Goal: Check status: Check status

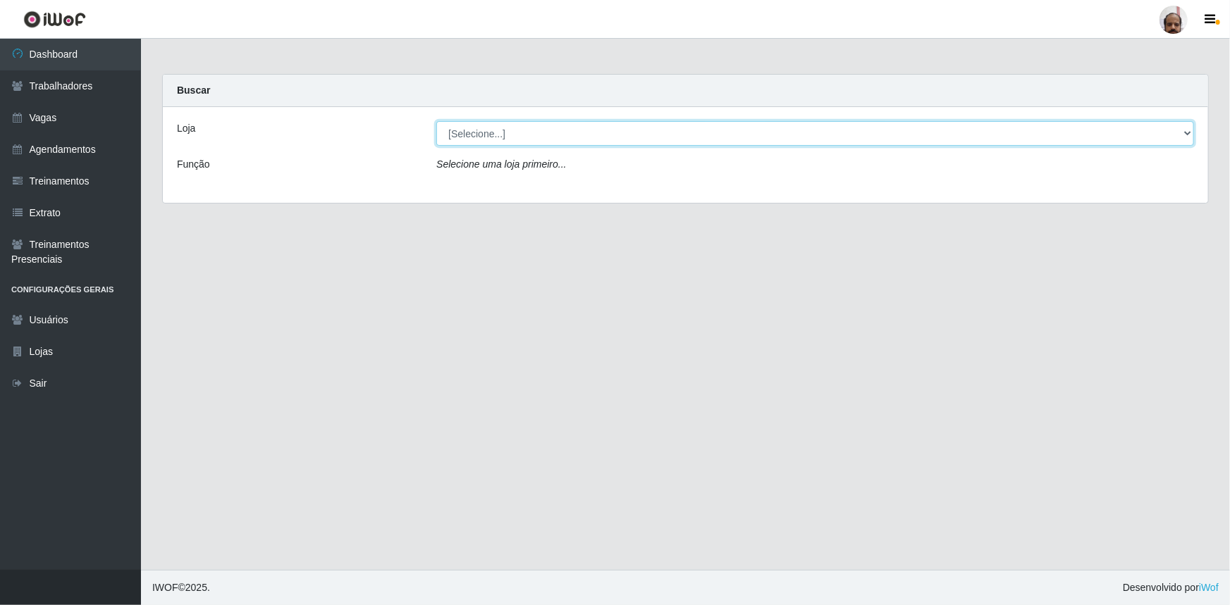
click at [471, 138] on select "[Selecione...] Mar Vermelho - Loja 05" at bounding box center [814, 133] width 757 height 25
select select "252"
click at [436, 121] on select "[Selecione...] Mar Vermelho - Loja 05" at bounding box center [814, 133] width 757 height 25
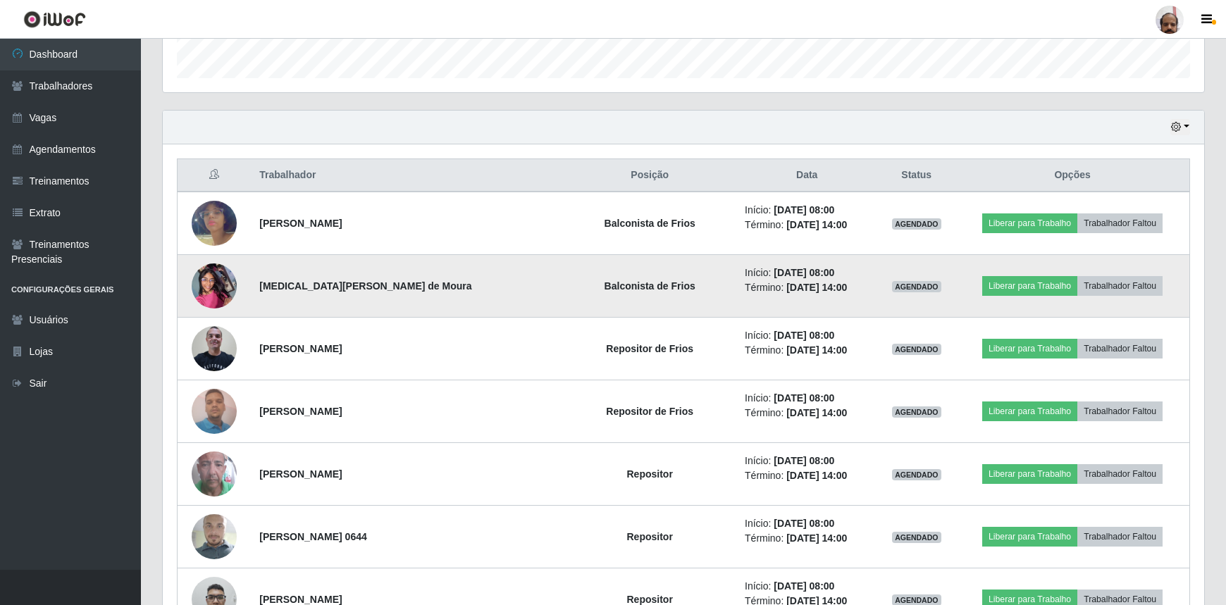
scroll to position [448, 0]
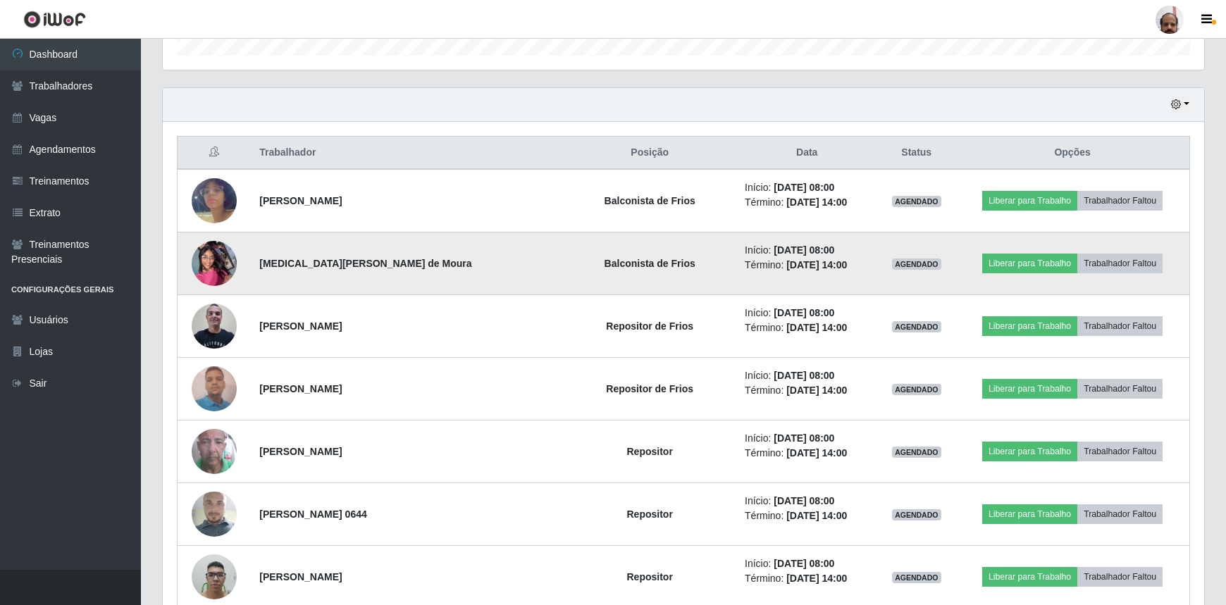
click at [210, 268] on img at bounding box center [214, 263] width 45 height 60
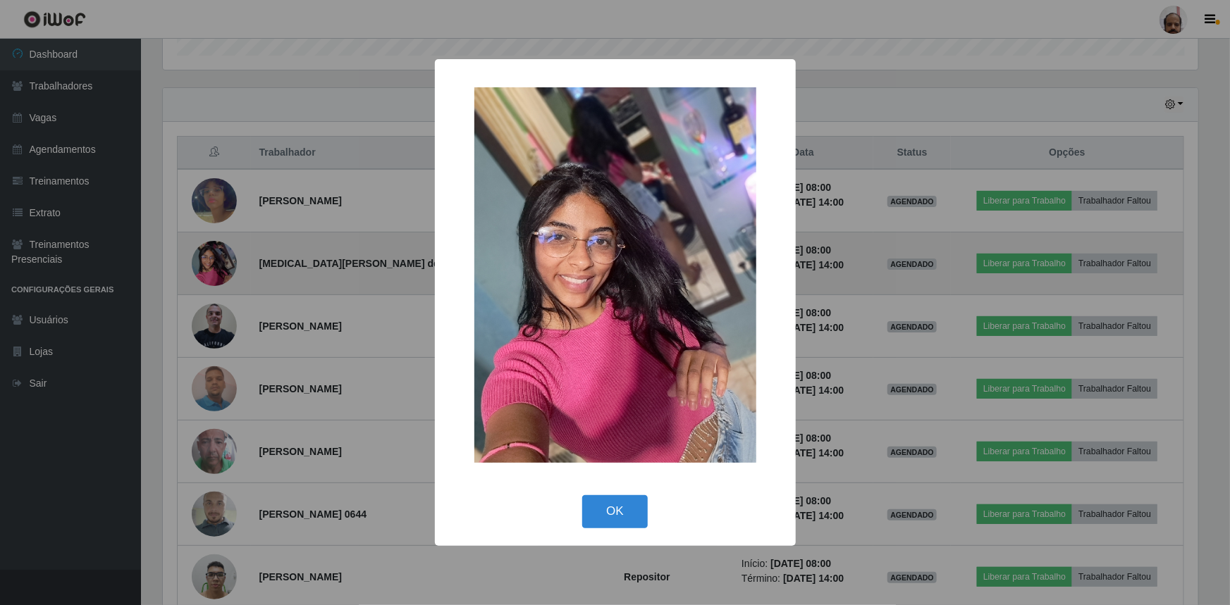
click at [210, 268] on div "× OK Cancel" at bounding box center [615, 302] width 1230 height 605
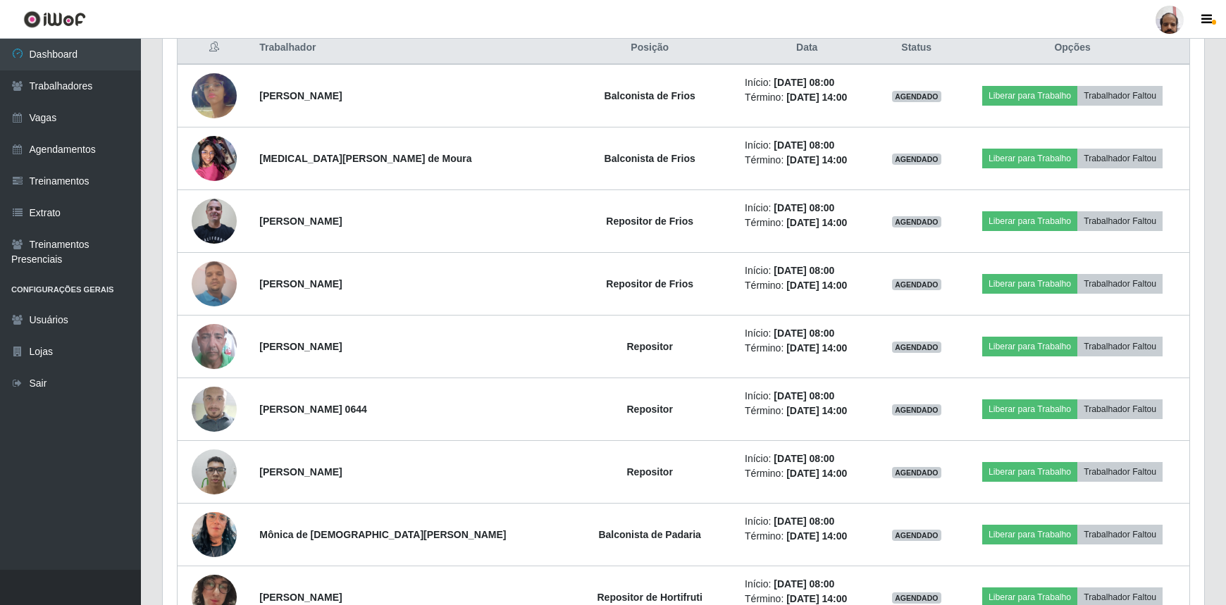
scroll to position [576, 0]
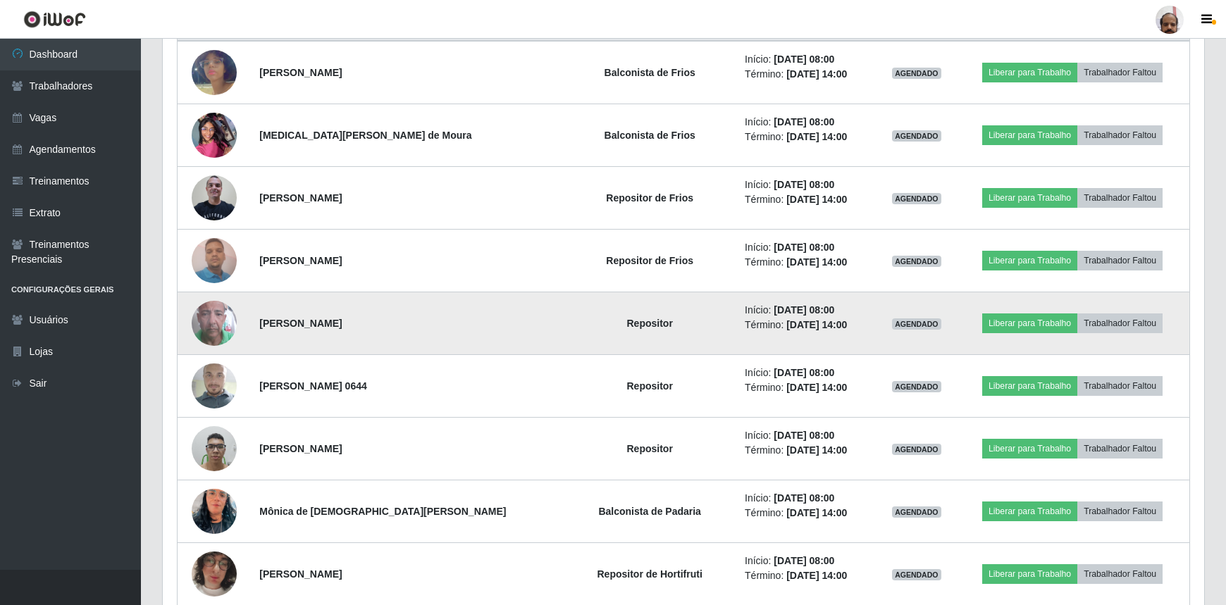
click at [218, 315] on img at bounding box center [214, 323] width 45 height 80
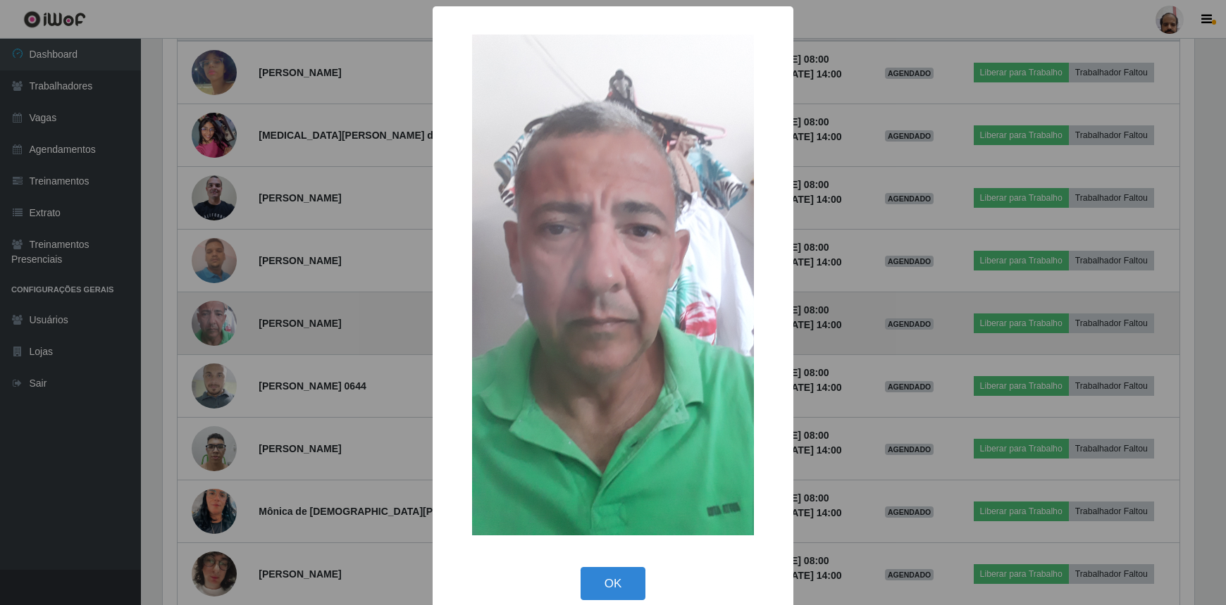
scroll to position [292, 1035]
click at [218, 315] on div "× OK Cancel" at bounding box center [615, 302] width 1230 height 605
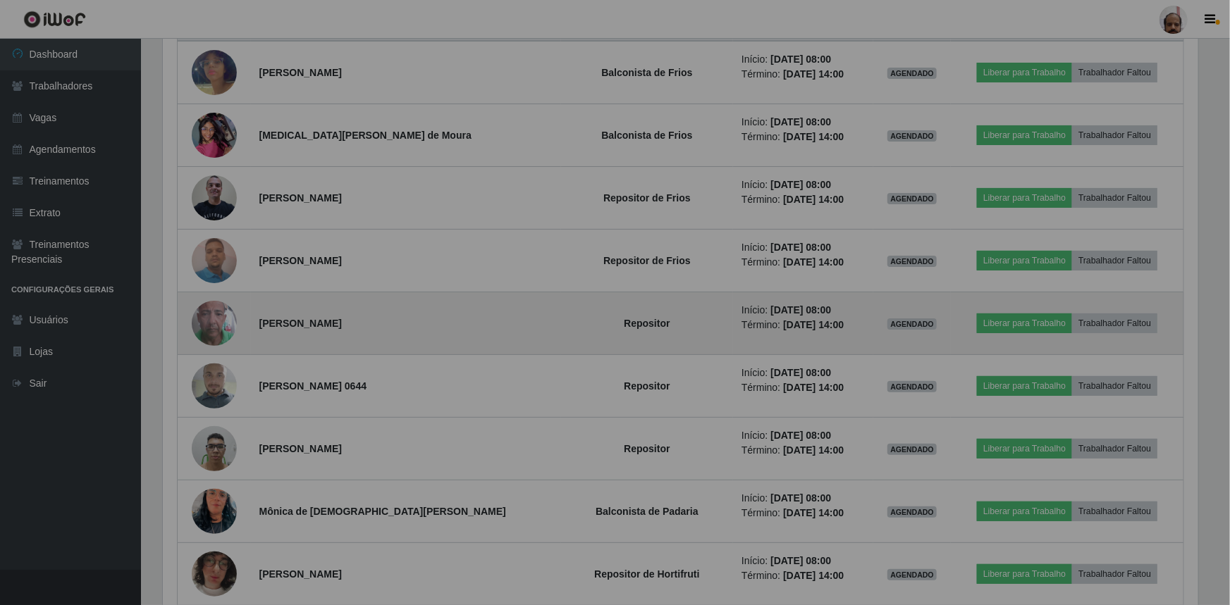
scroll to position [292, 1041]
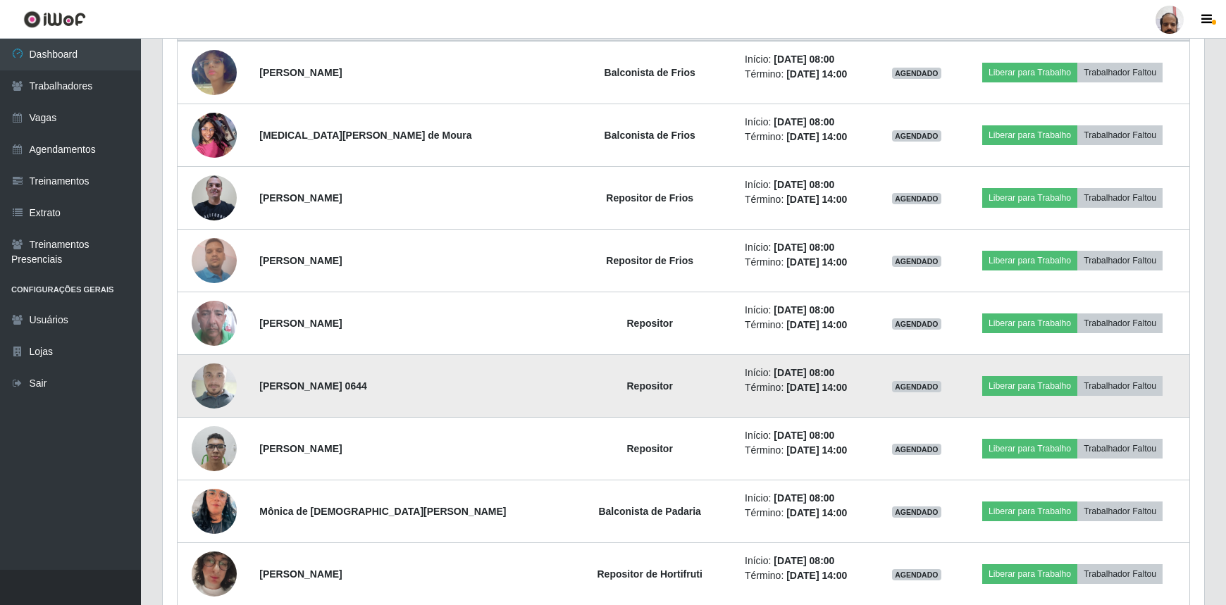
click at [221, 395] on img at bounding box center [214, 386] width 45 height 80
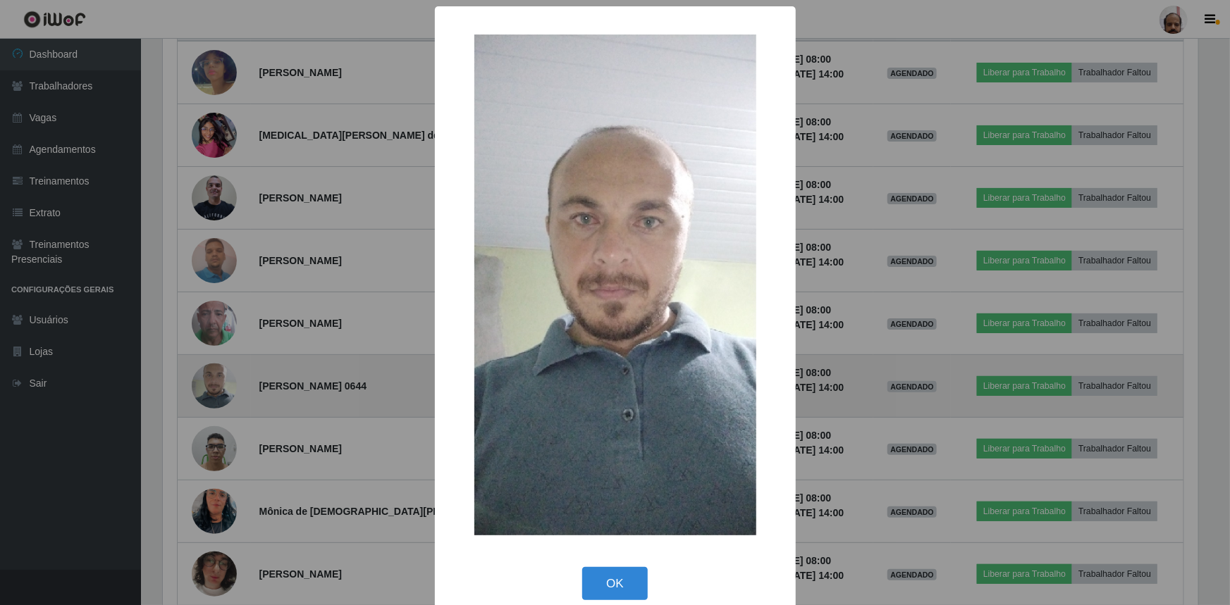
click at [222, 395] on div "× OK Cancel" at bounding box center [615, 302] width 1230 height 605
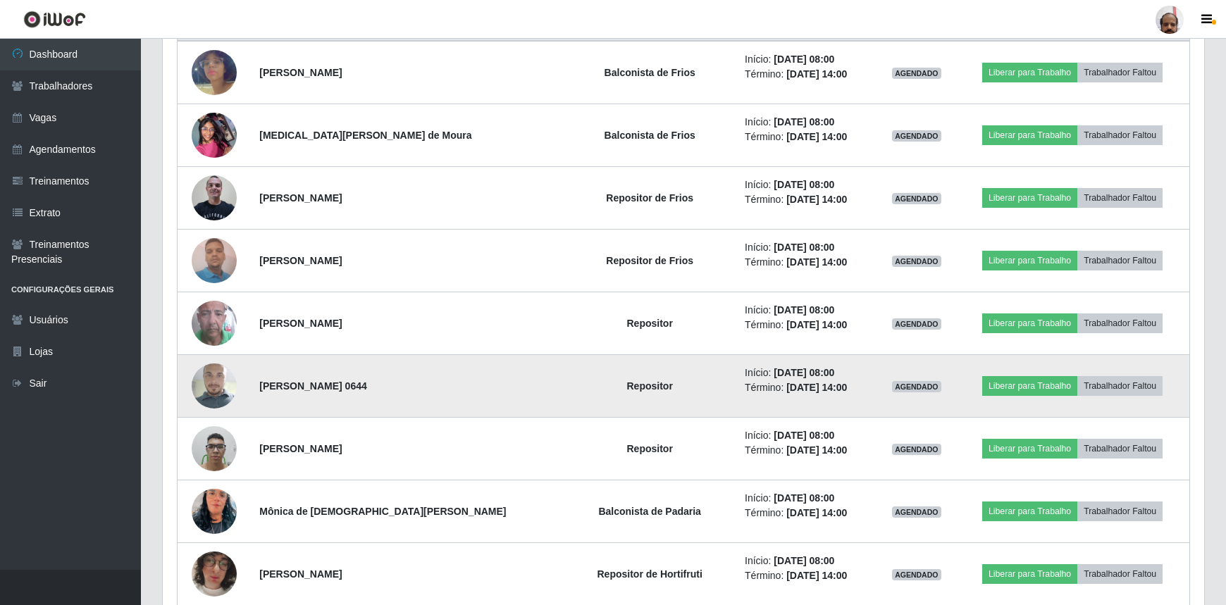
scroll to position [292, 1041]
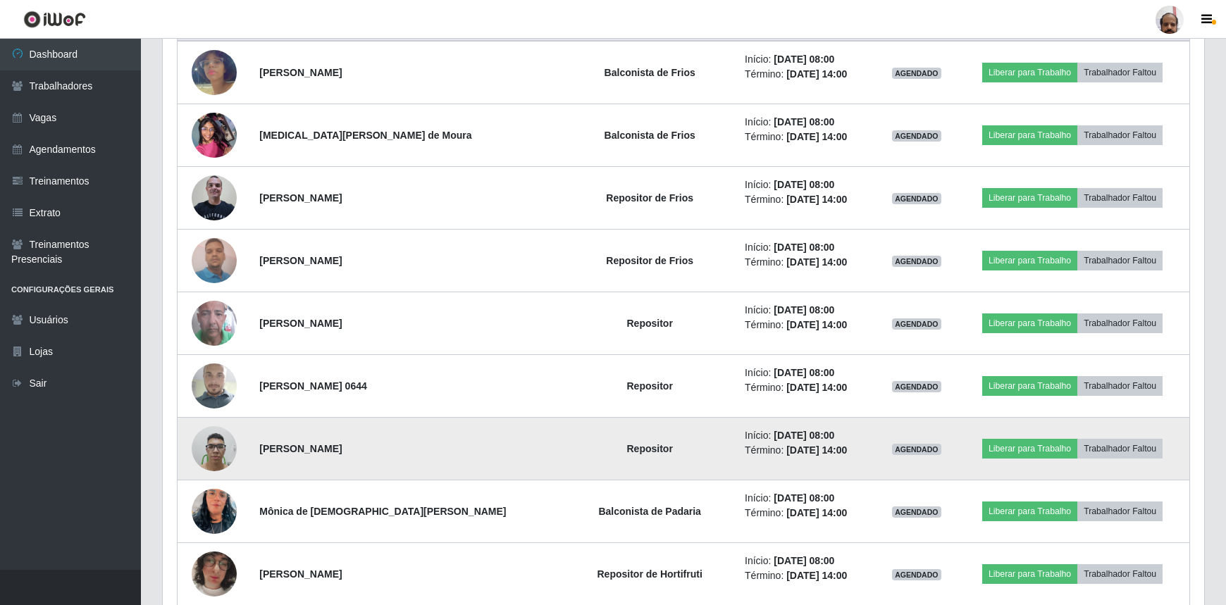
click at [216, 450] on img at bounding box center [214, 449] width 45 height 60
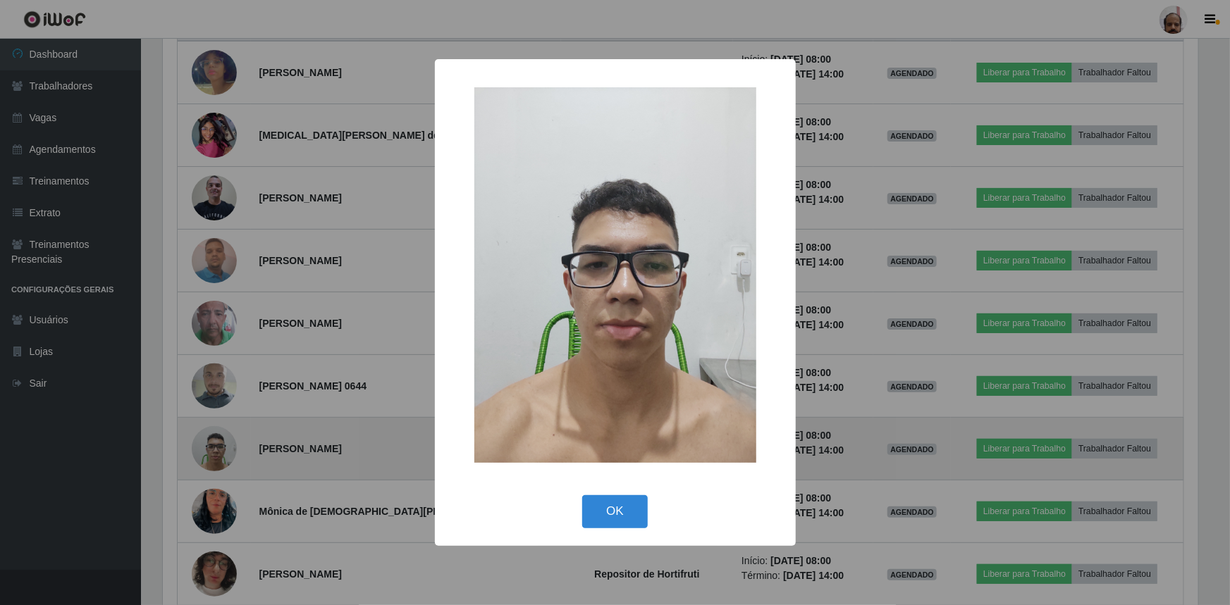
click at [216, 450] on div "× OK Cancel" at bounding box center [615, 302] width 1230 height 605
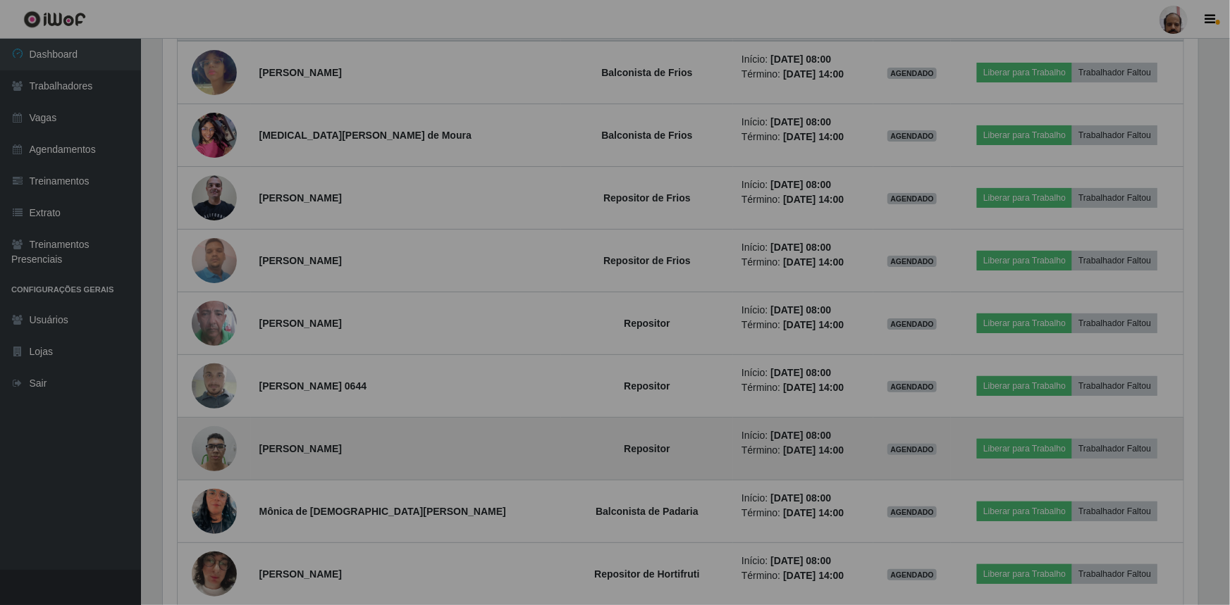
scroll to position [292, 1041]
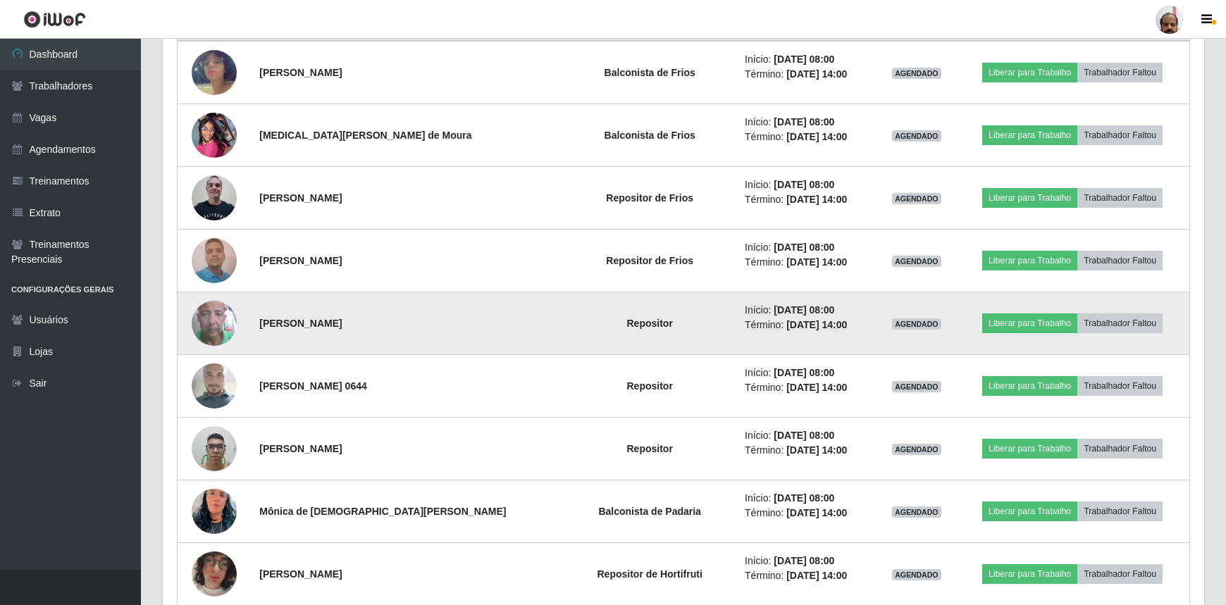
click at [223, 326] on img at bounding box center [214, 323] width 45 height 80
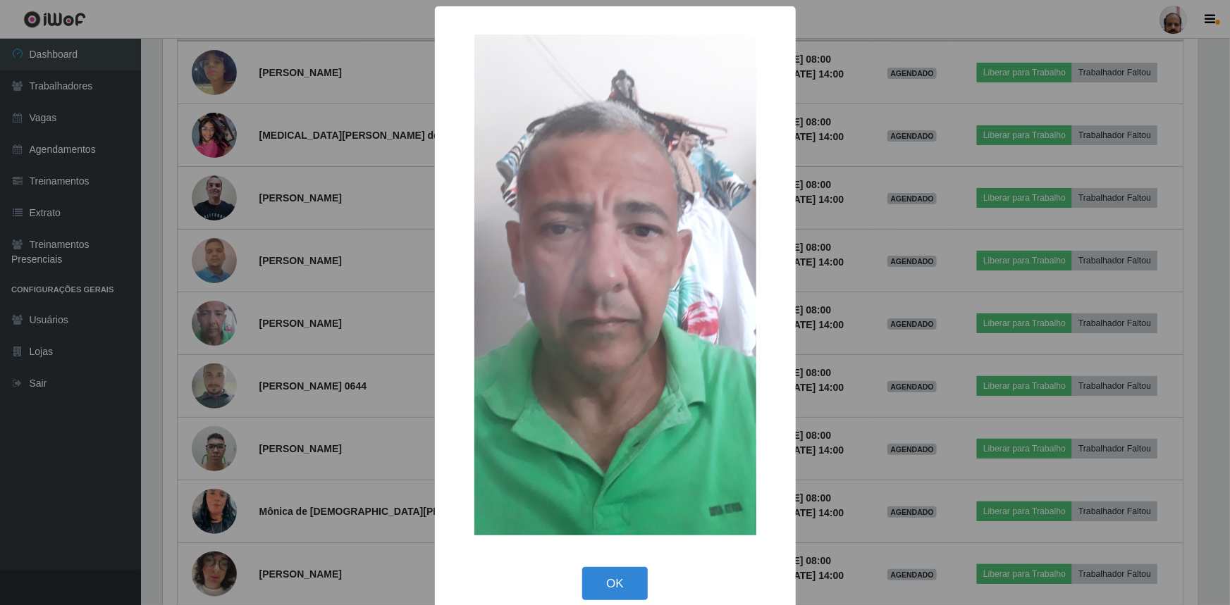
click at [222, 328] on div "× OK Cancel" at bounding box center [615, 302] width 1230 height 605
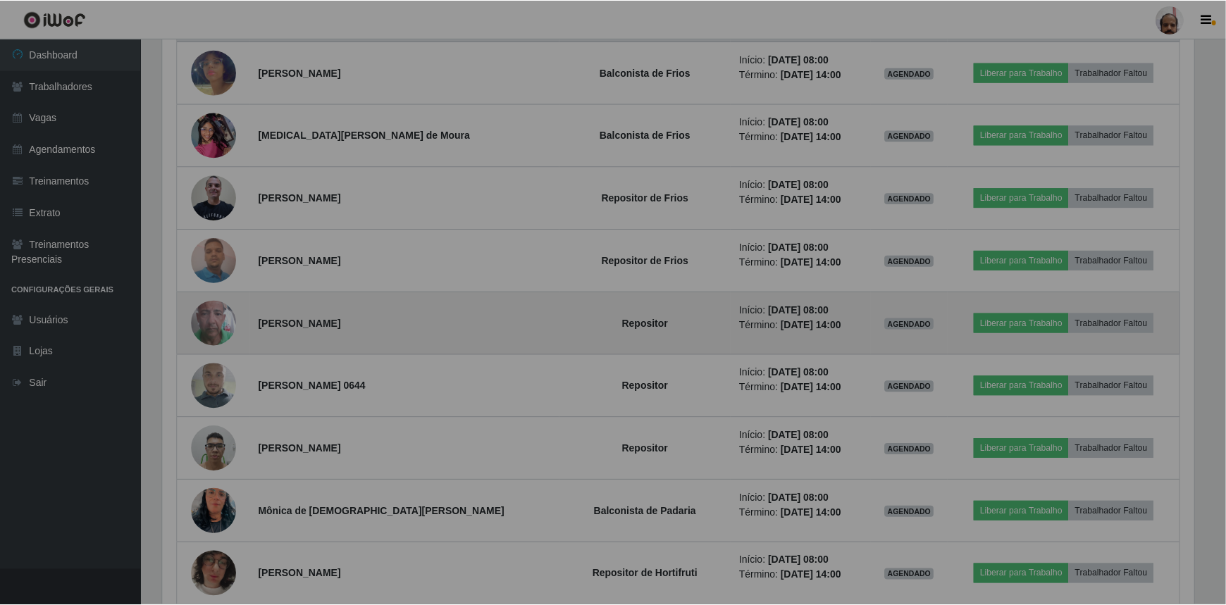
scroll to position [292, 1041]
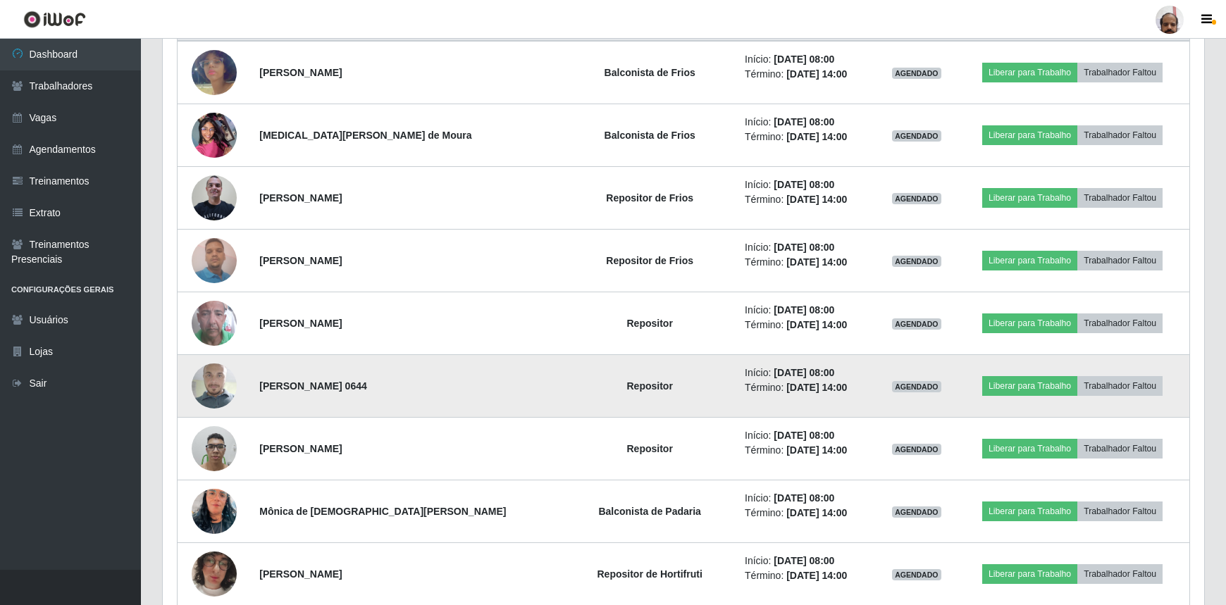
click at [215, 392] on img at bounding box center [214, 386] width 45 height 80
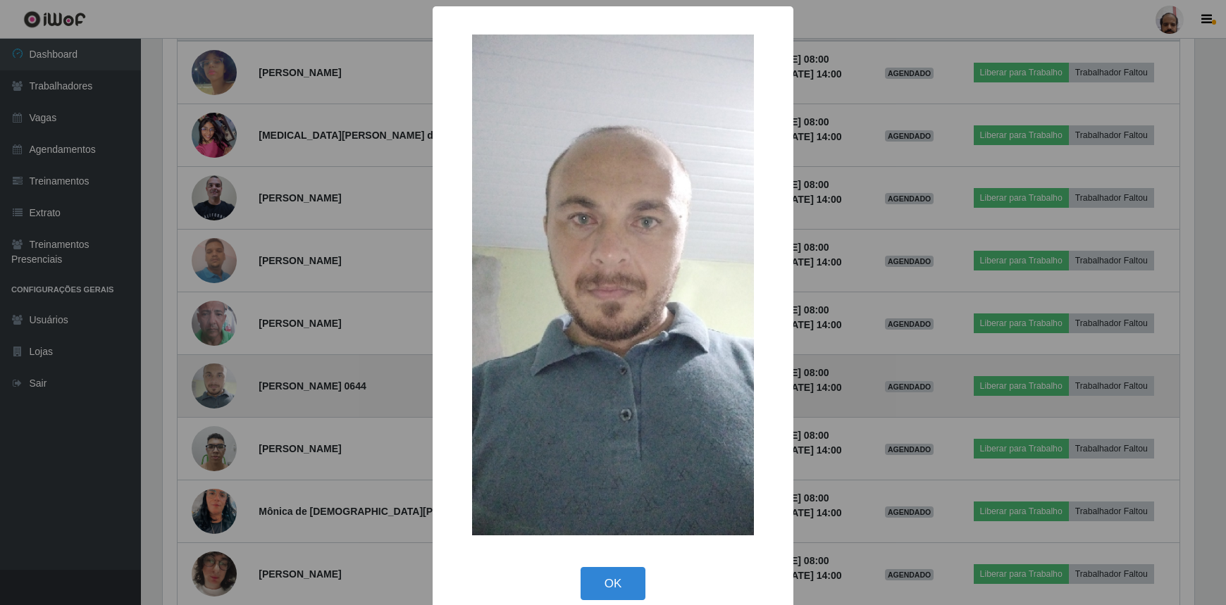
scroll to position [292, 1035]
click at [215, 392] on div "× OK Cancel" at bounding box center [615, 302] width 1230 height 605
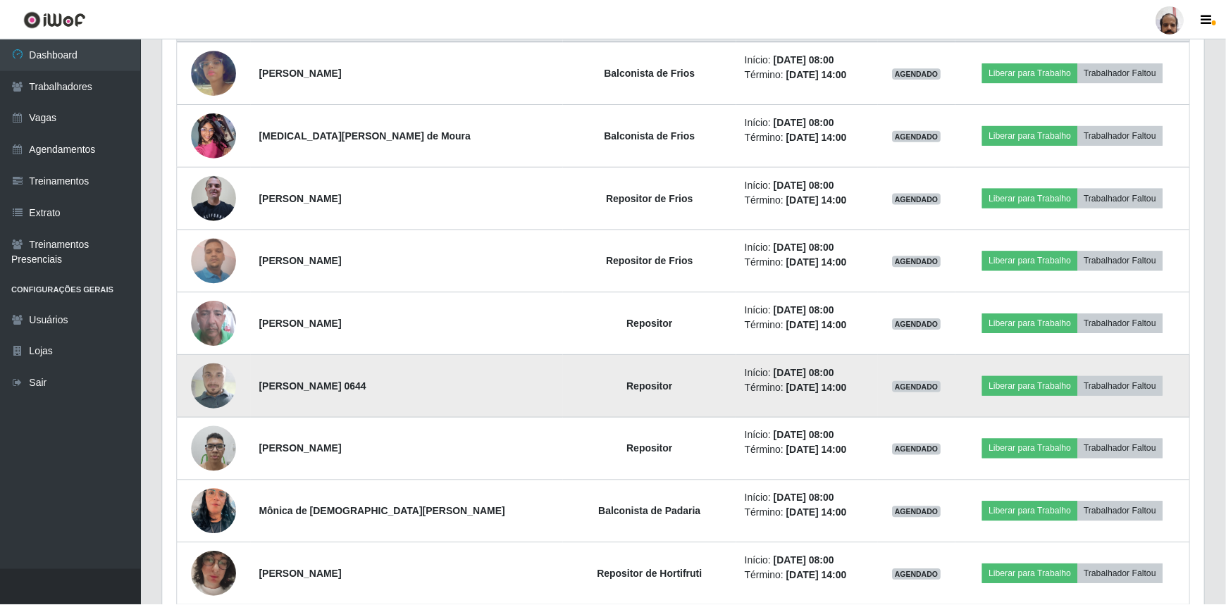
scroll to position [0, 0]
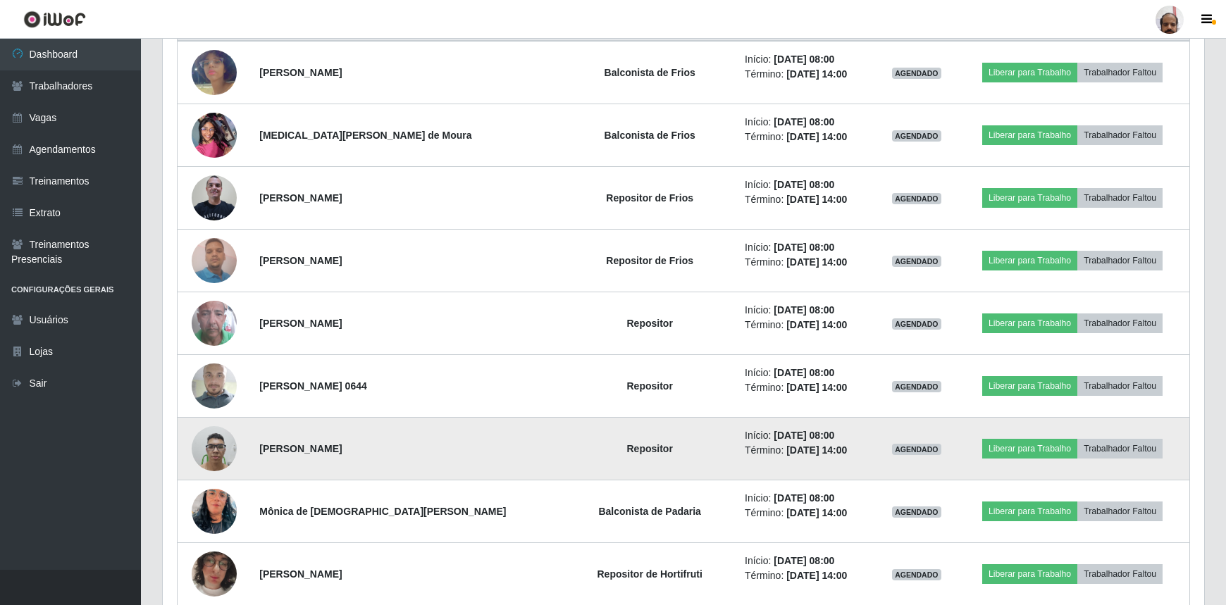
click at [218, 443] on img at bounding box center [214, 449] width 45 height 60
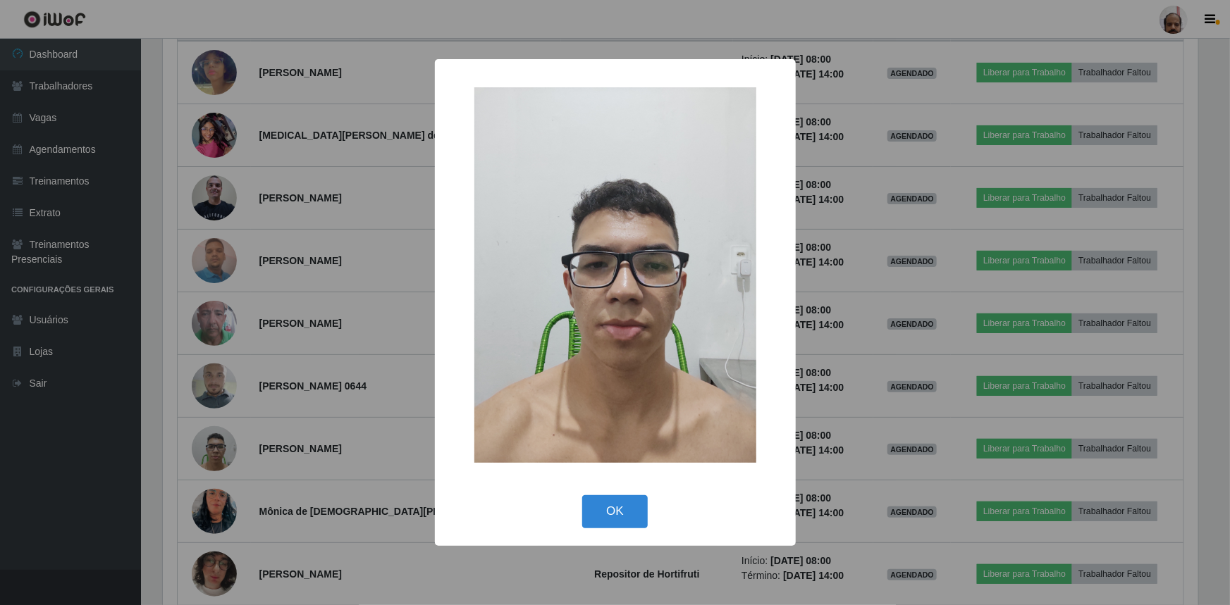
click at [221, 438] on div "× OK Cancel" at bounding box center [615, 302] width 1230 height 605
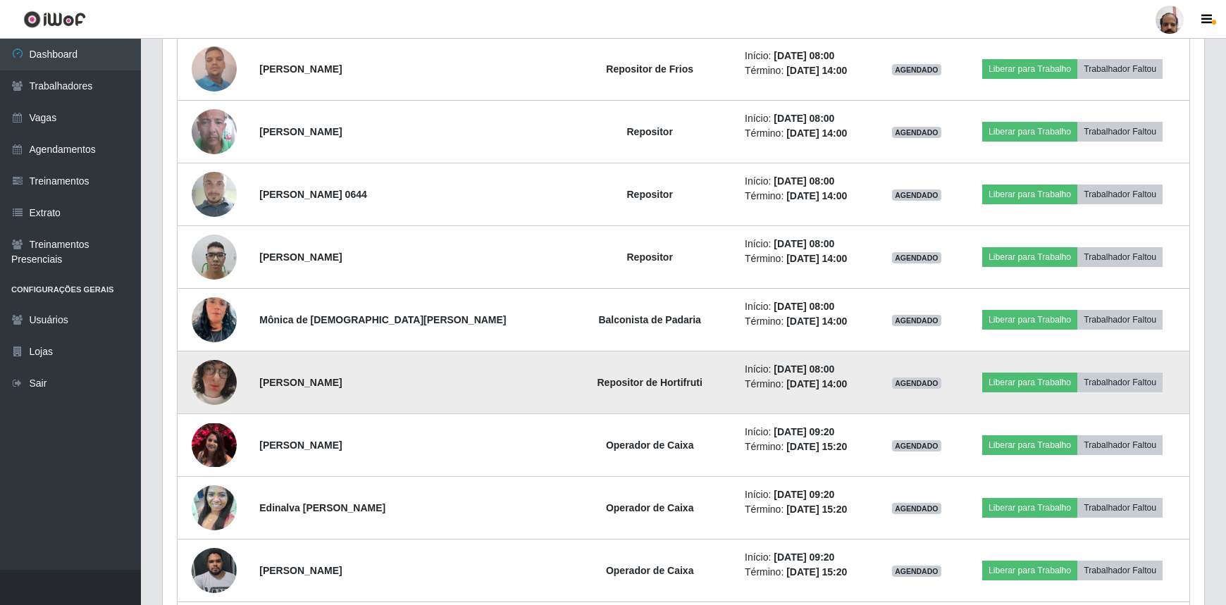
click at [218, 389] on img at bounding box center [214, 382] width 45 height 80
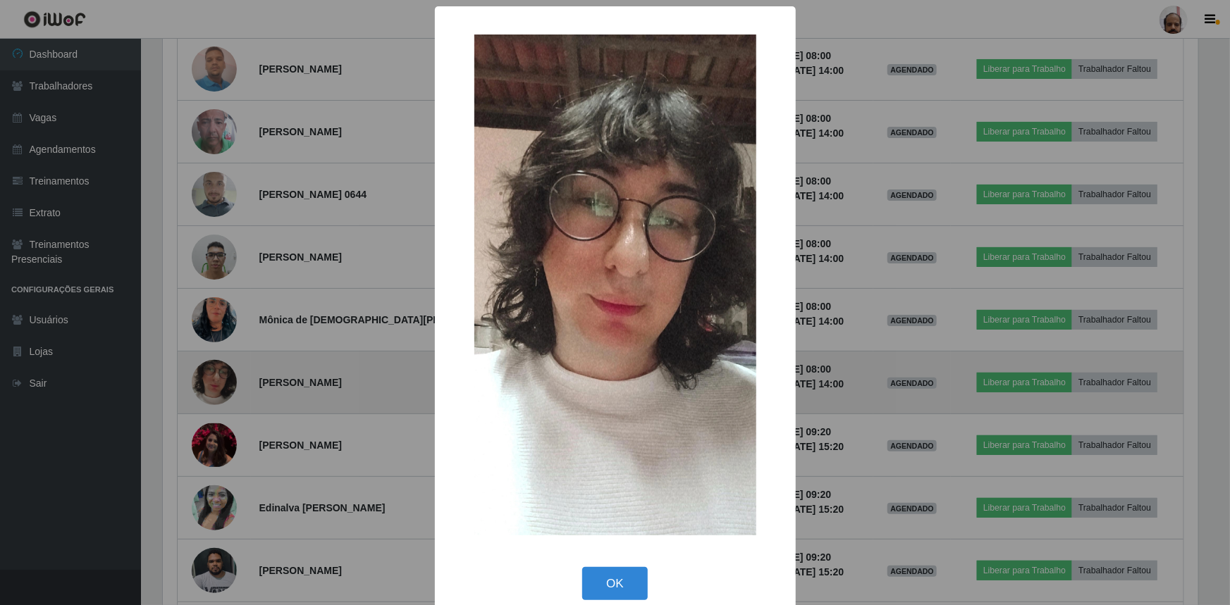
click at [218, 390] on div "× OK Cancel" at bounding box center [615, 302] width 1230 height 605
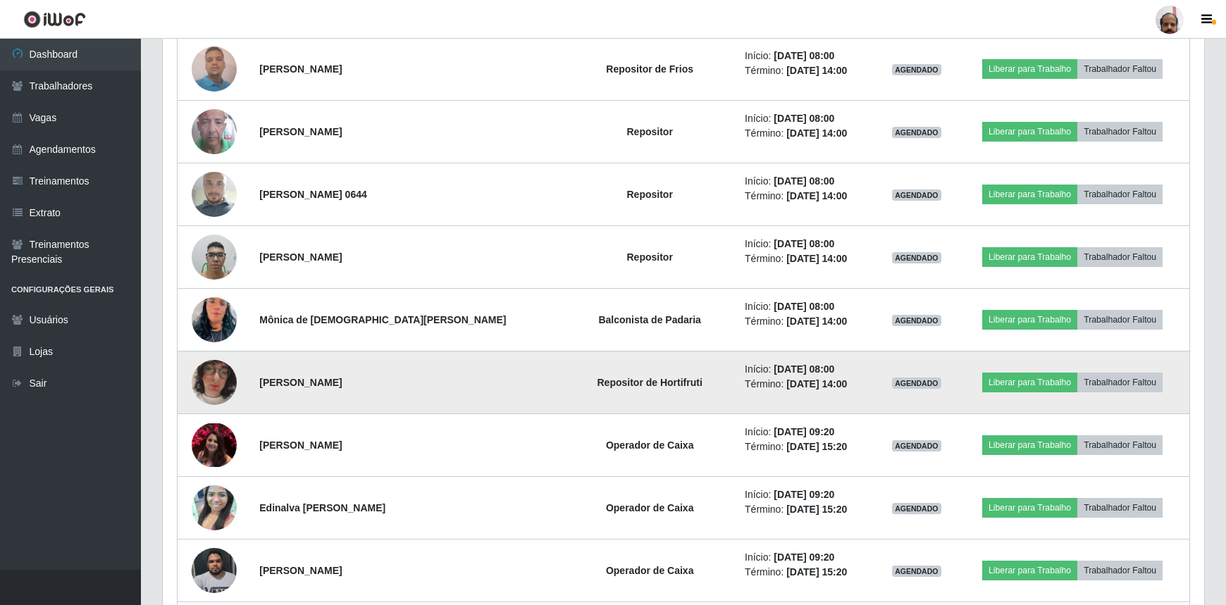
click at [218, 390] on img at bounding box center [214, 382] width 45 height 80
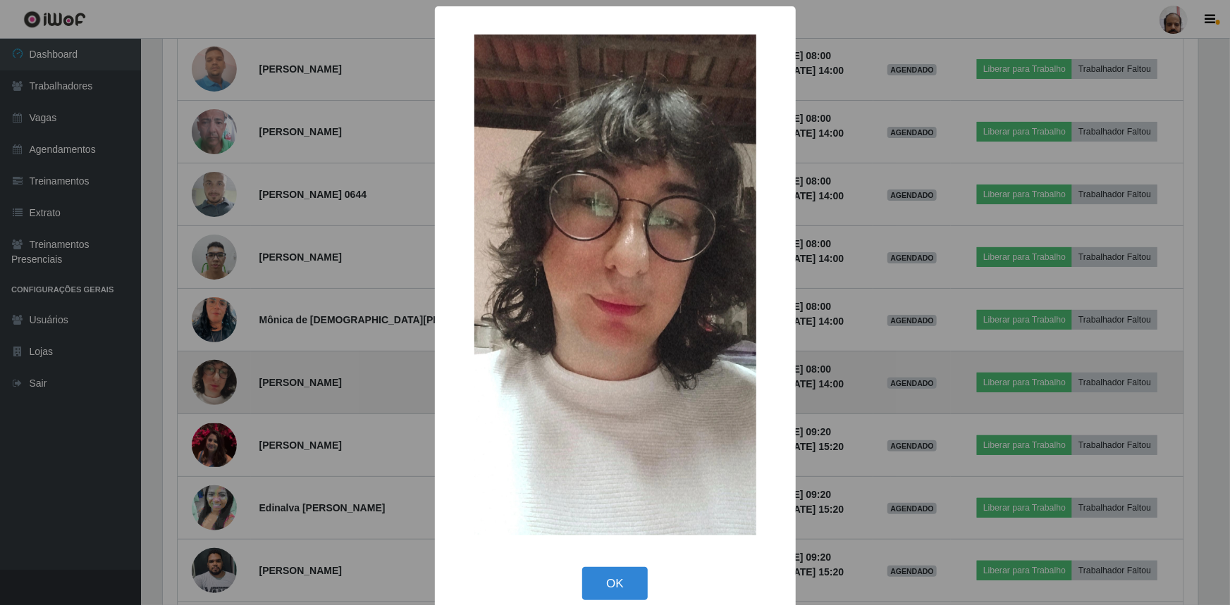
click at [218, 390] on div "× OK Cancel" at bounding box center [615, 302] width 1230 height 605
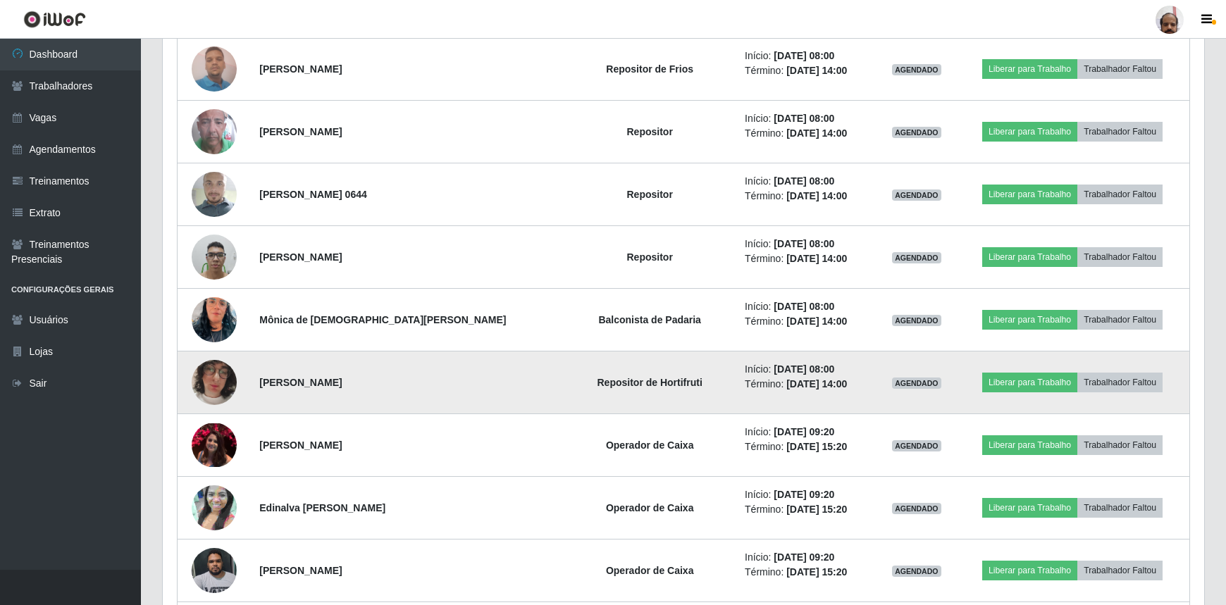
click at [216, 391] on img at bounding box center [214, 382] width 45 height 80
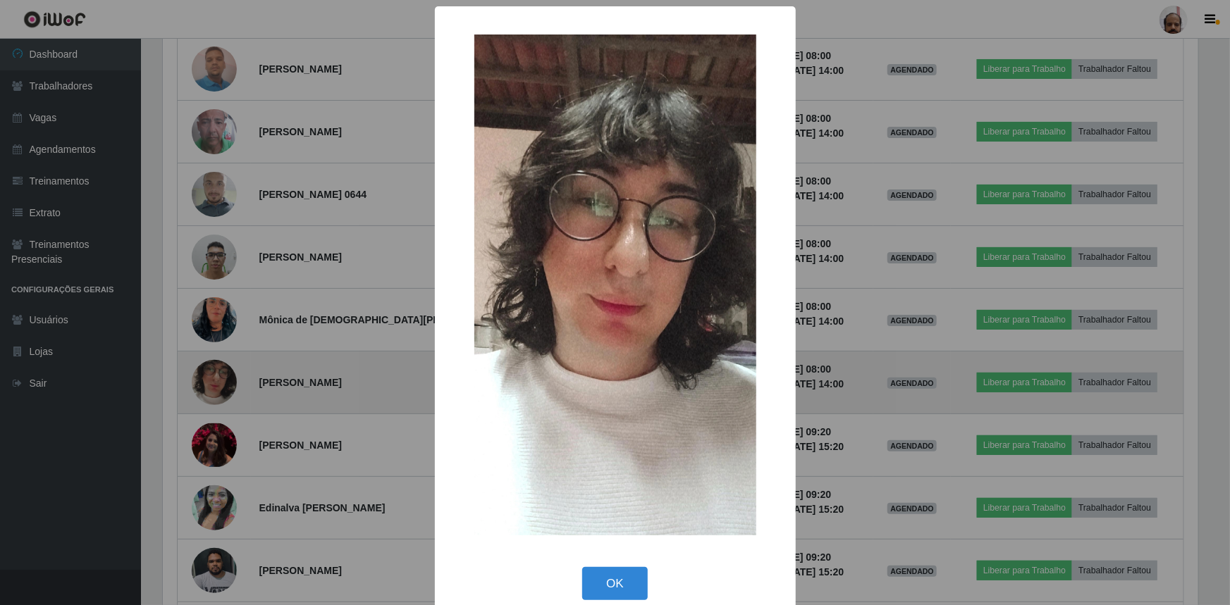
click at [216, 391] on div "× OK Cancel" at bounding box center [615, 302] width 1230 height 605
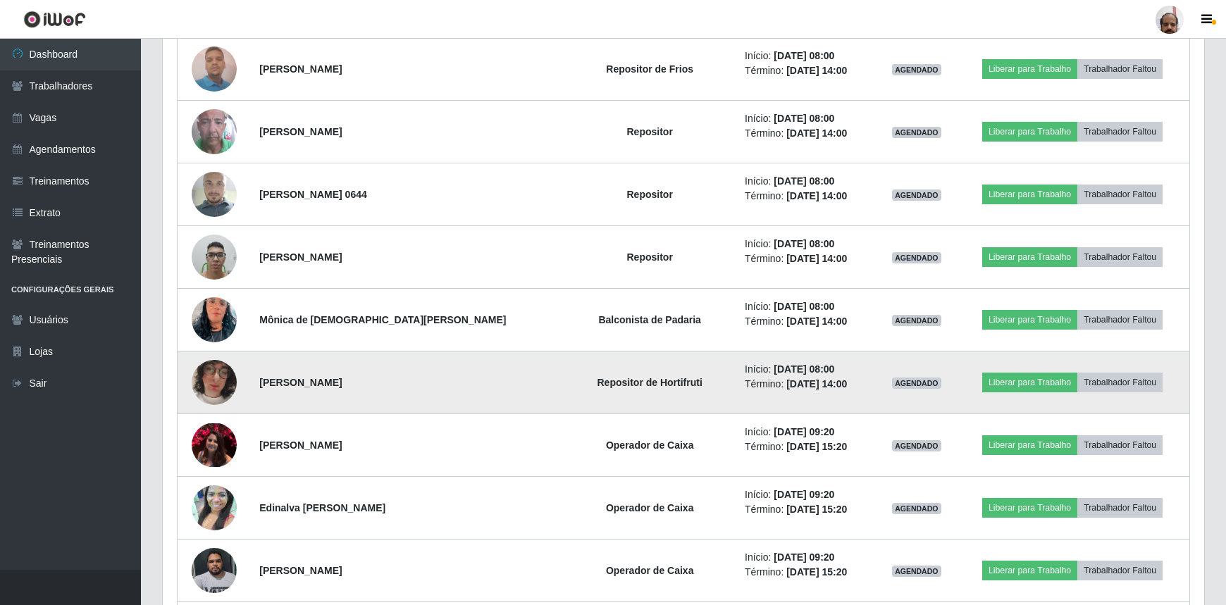
click at [221, 393] on img at bounding box center [214, 382] width 45 height 80
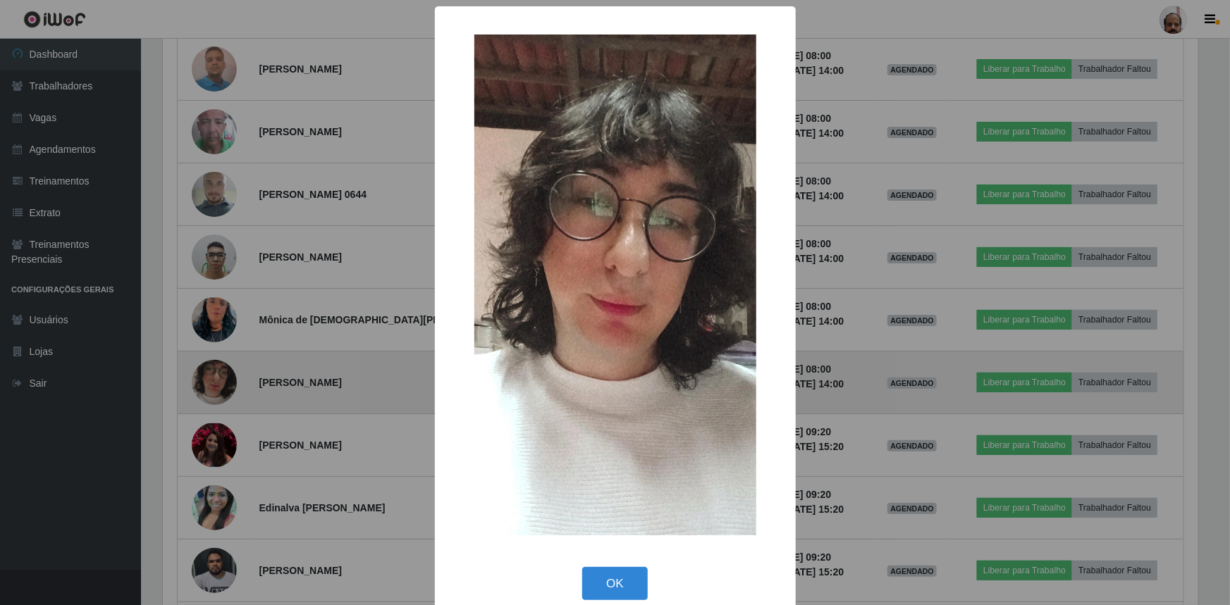
click at [221, 393] on div "× OK Cancel" at bounding box center [615, 302] width 1230 height 605
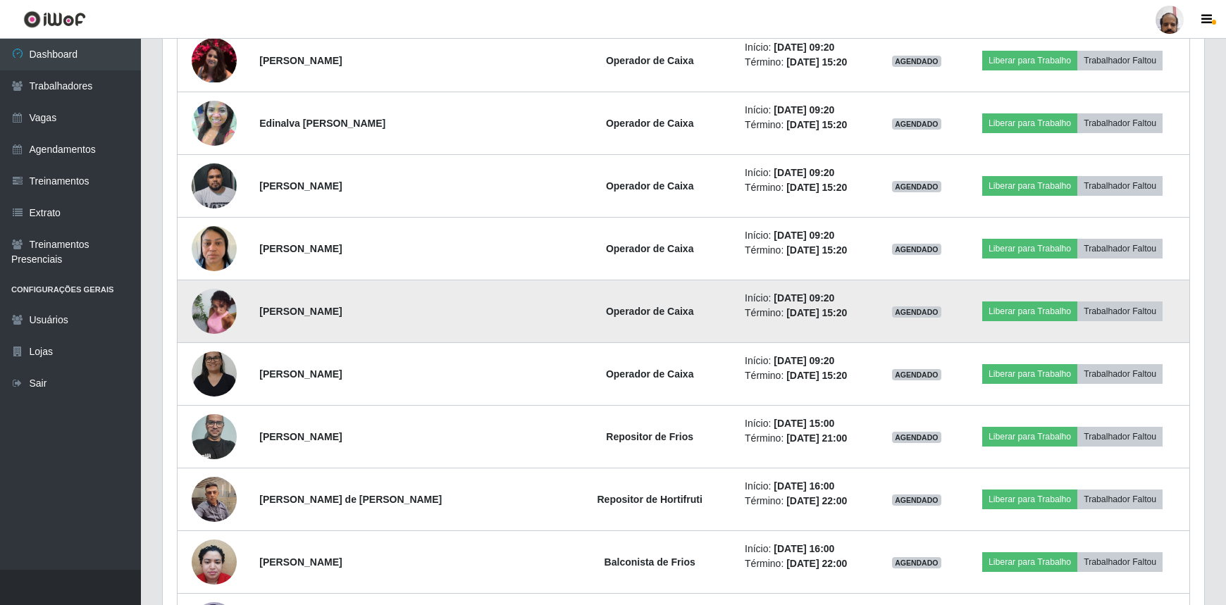
click at [230, 312] on img at bounding box center [214, 311] width 45 height 61
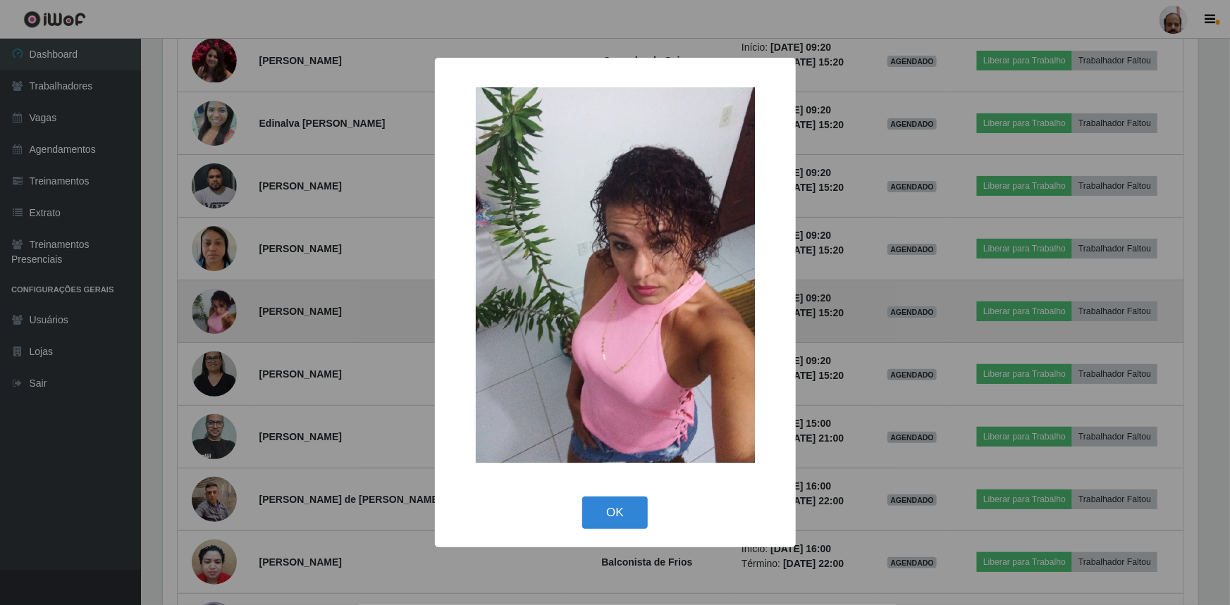
click at [230, 313] on div "× OK Cancel" at bounding box center [615, 302] width 1230 height 605
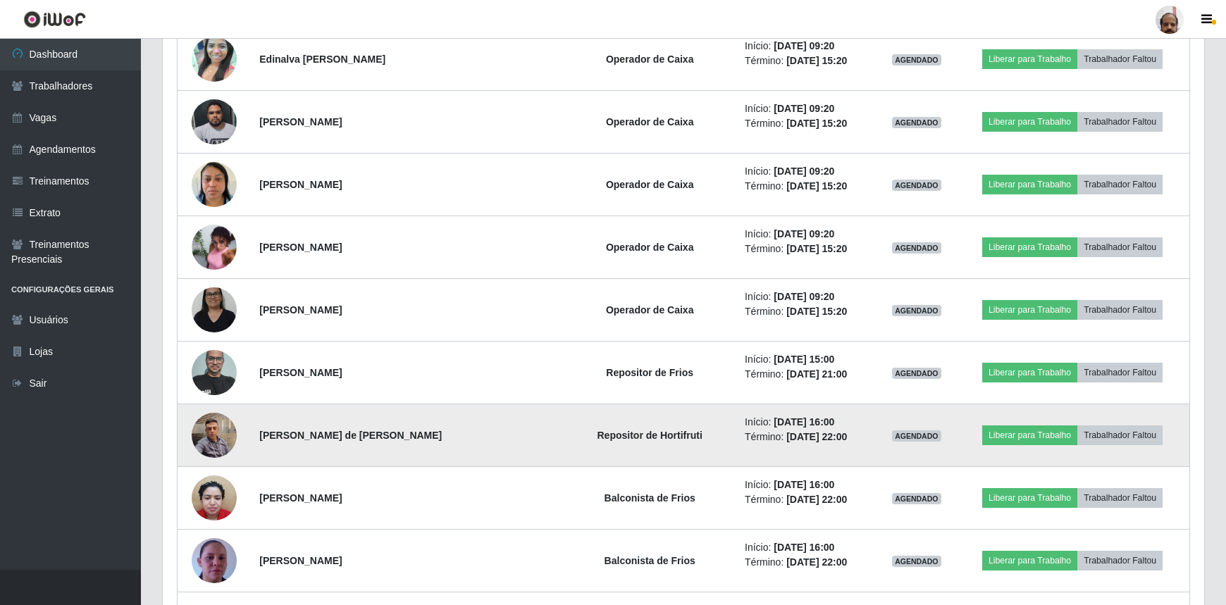
click at [228, 438] on img at bounding box center [214, 435] width 45 height 60
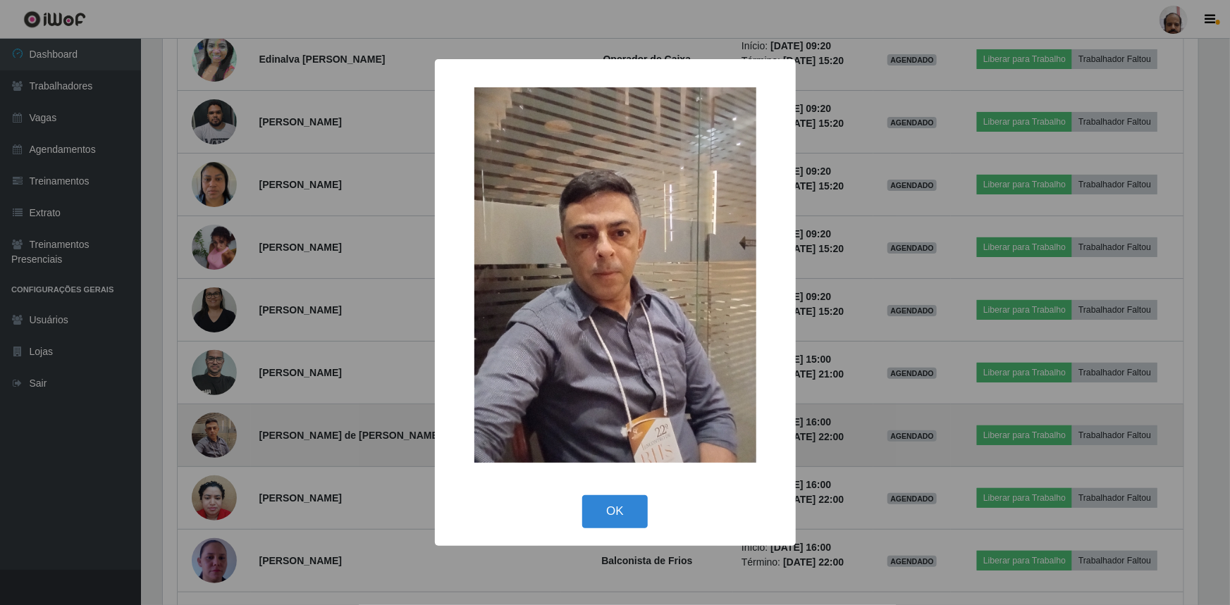
click at [228, 438] on div "× OK Cancel" at bounding box center [615, 302] width 1230 height 605
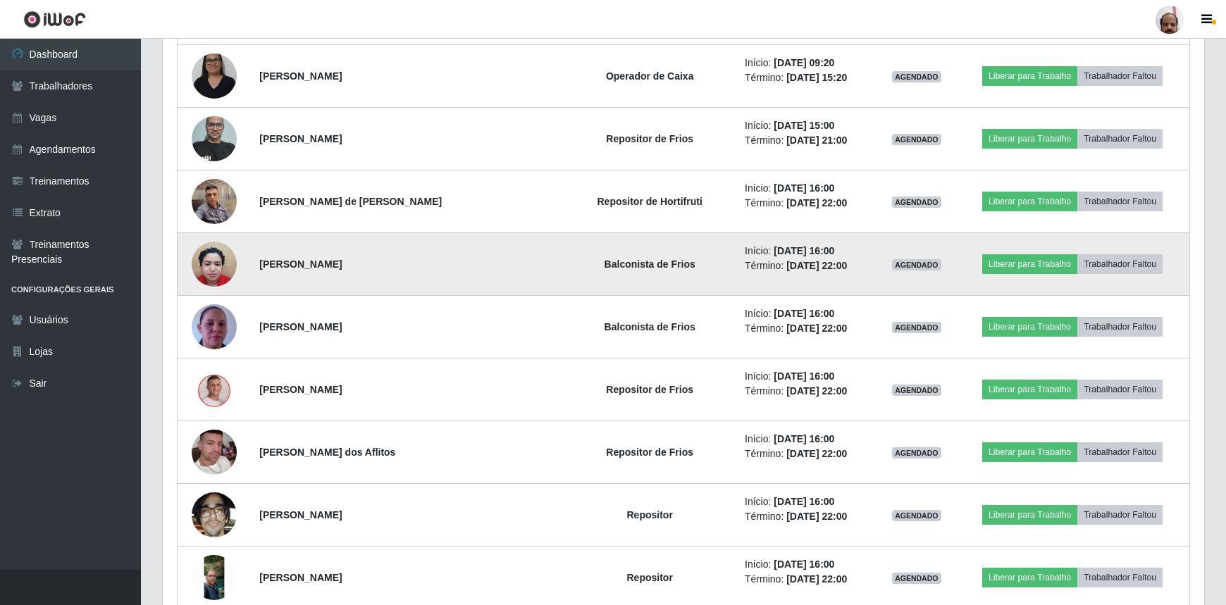
scroll to position [1473, 0]
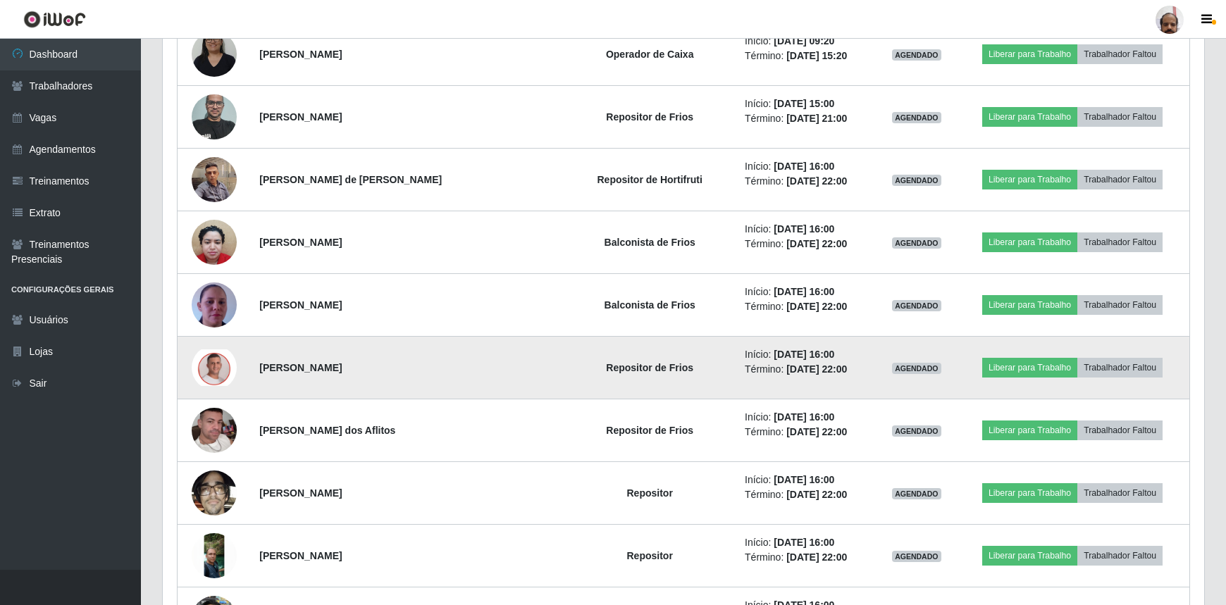
click at [214, 373] on img at bounding box center [214, 367] width 45 height 37
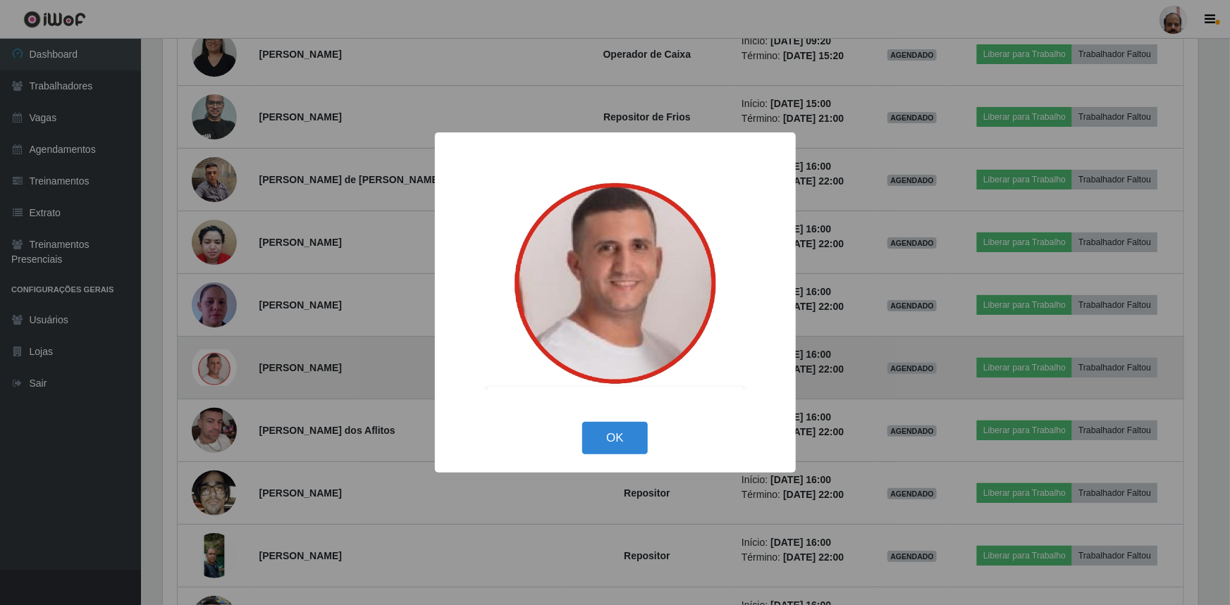
click at [214, 373] on div "× OK Cancel" at bounding box center [615, 302] width 1230 height 605
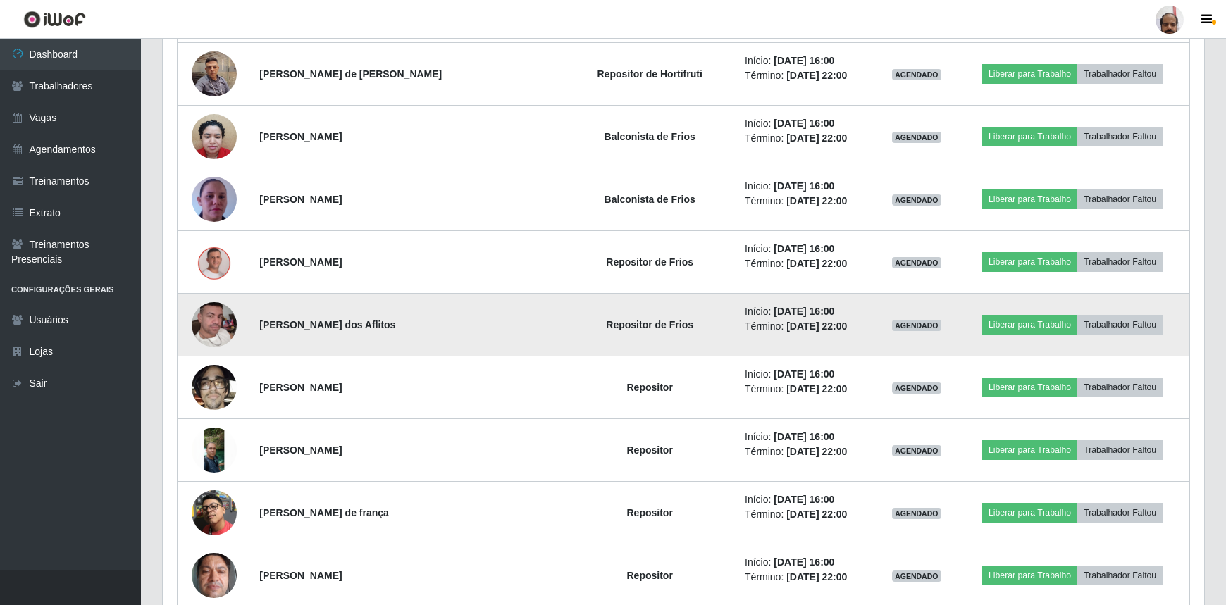
scroll to position [1601, 0]
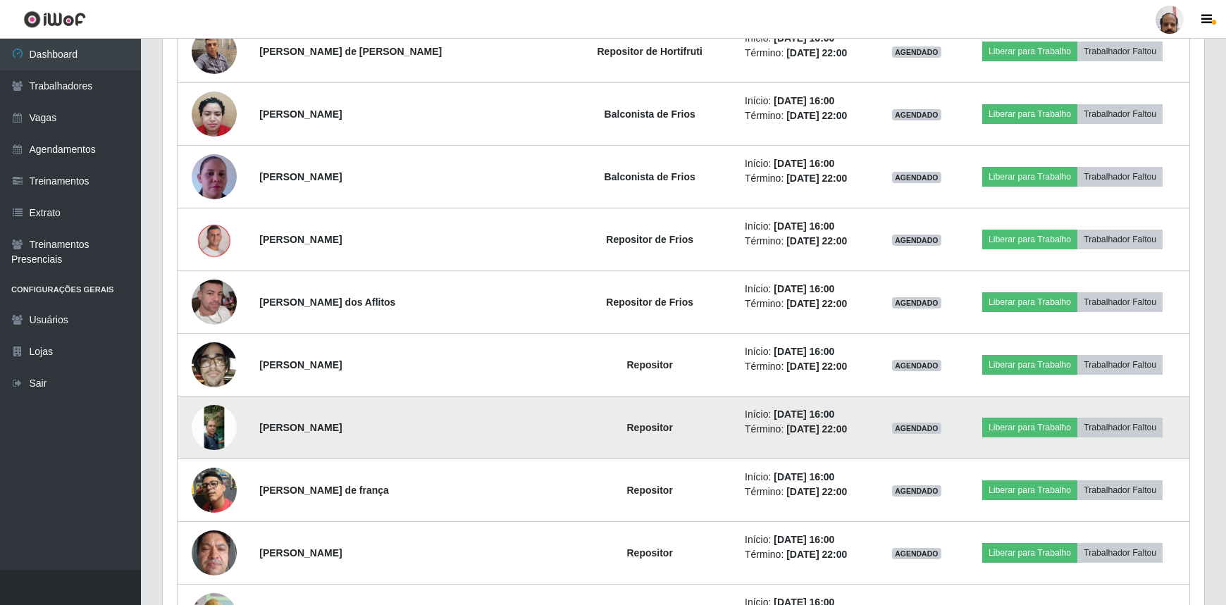
click at [225, 427] on img at bounding box center [214, 427] width 45 height 45
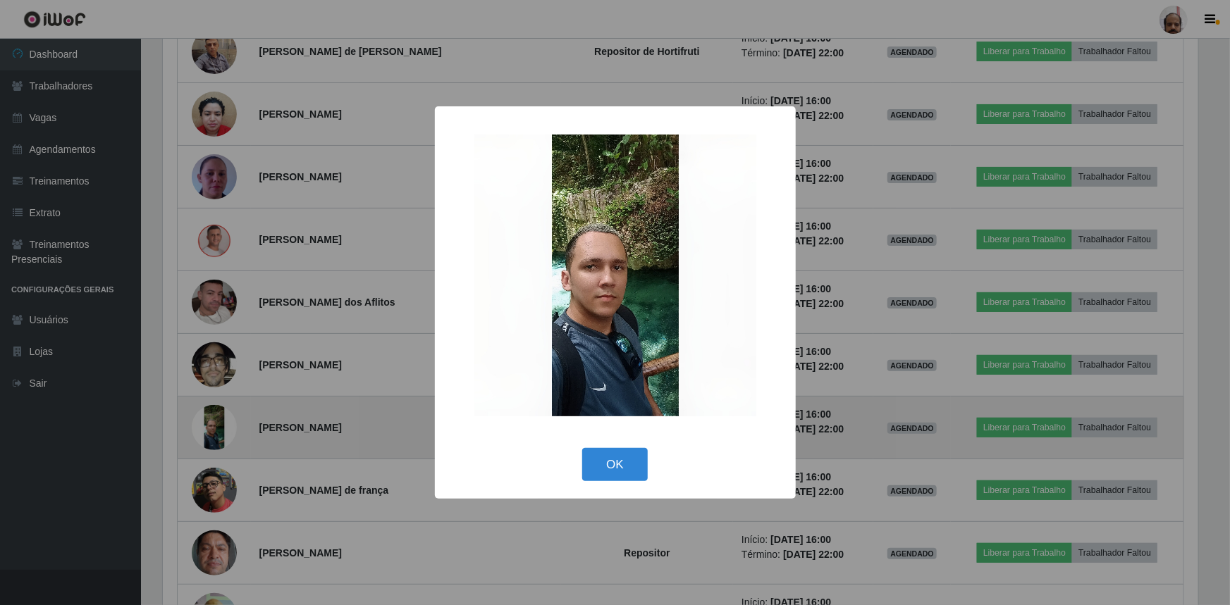
click at [225, 427] on div "× OK Cancel" at bounding box center [615, 302] width 1230 height 605
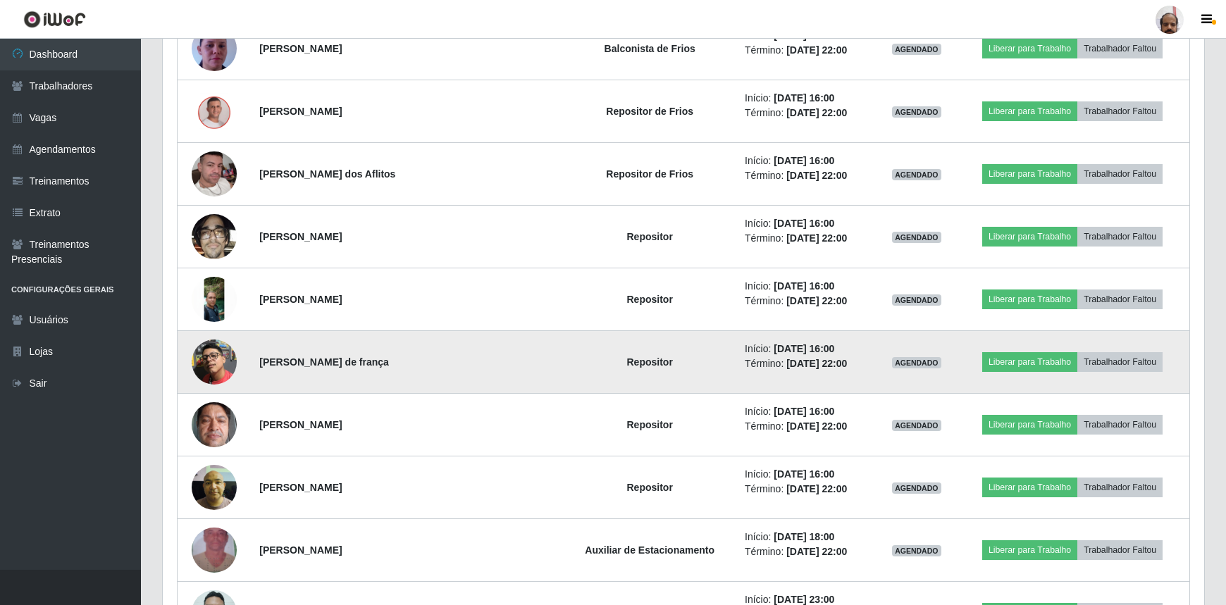
click at [220, 369] on img at bounding box center [214, 362] width 45 height 45
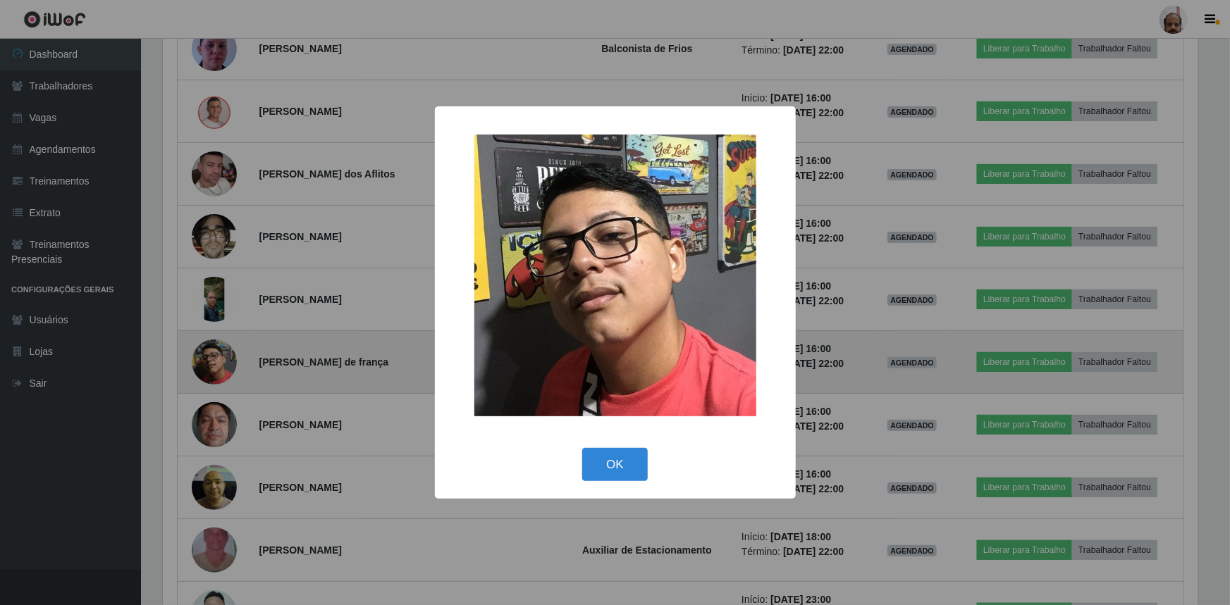
click at [220, 369] on div "× OK Cancel" at bounding box center [615, 302] width 1230 height 605
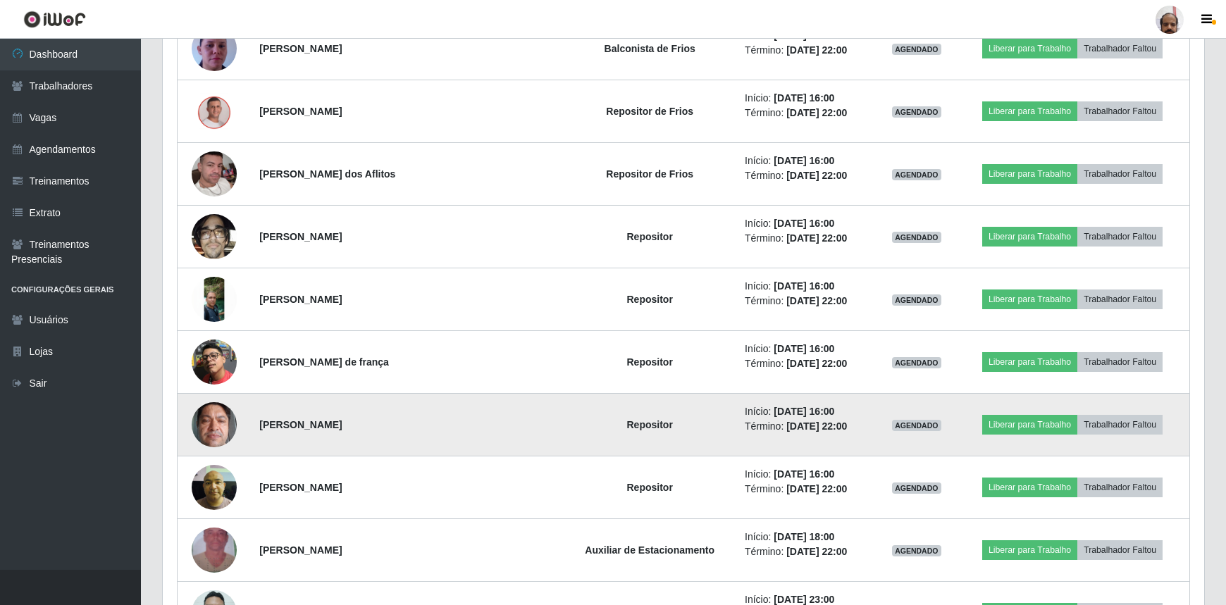
click at [229, 426] on img at bounding box center [214, 425] width 45 height 60
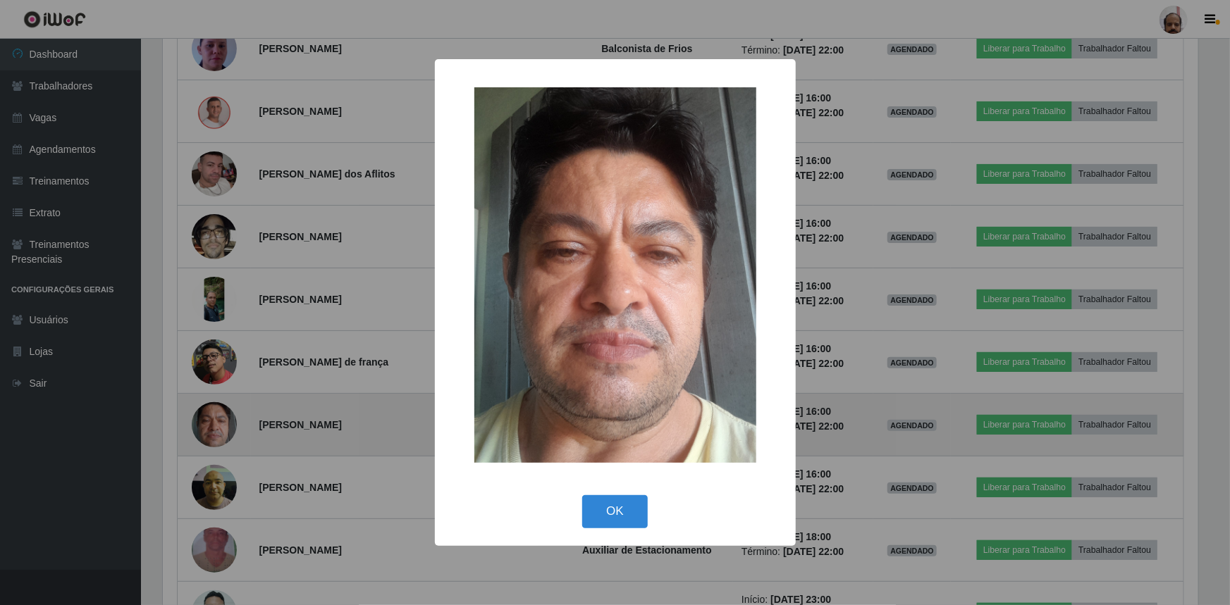
click at [229, 426] on div "× OK Cancel" at bounding box center [615, 302] width 1230 height 605
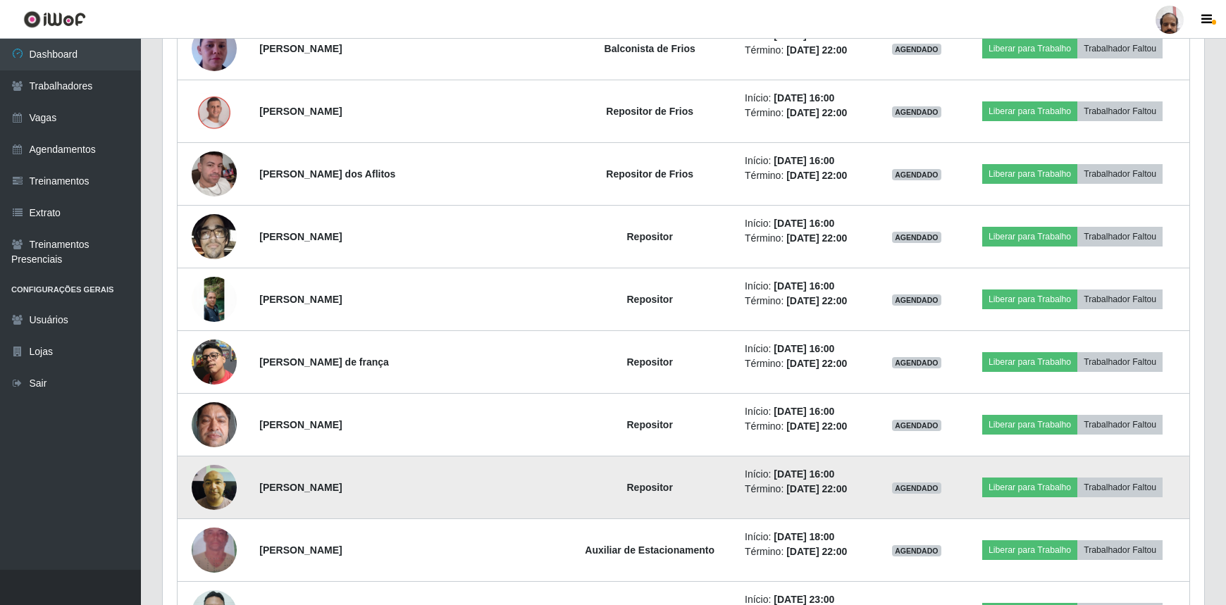
click at [221, 478] on img at bounding box center [214, 487] width 45 height 60
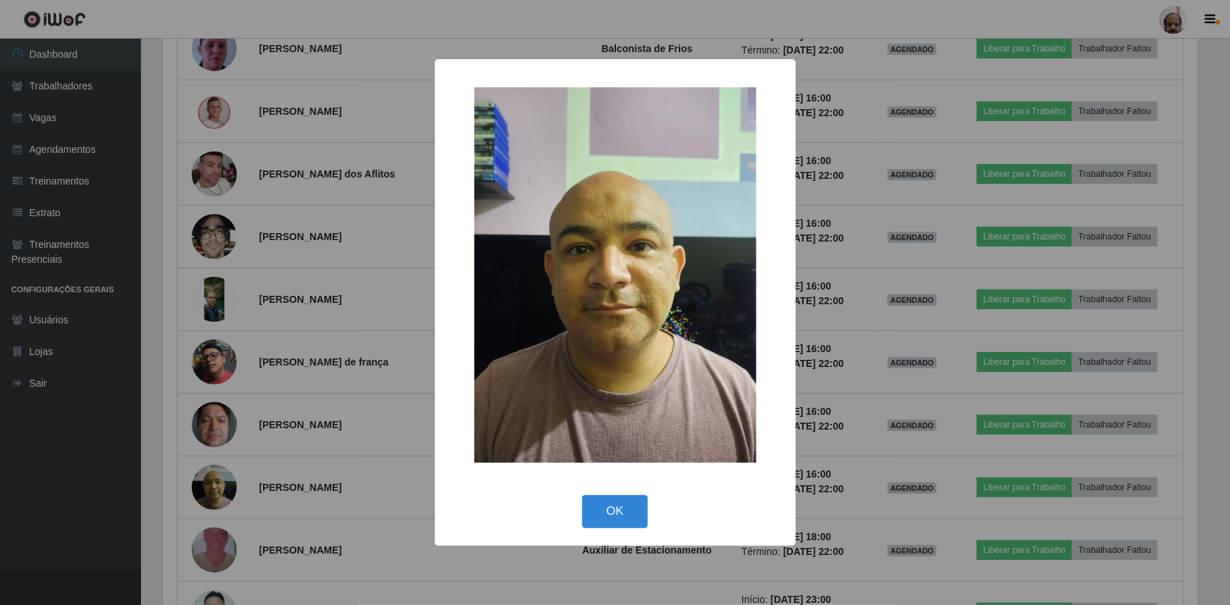
click at [221, 478] on div "× OK Cancel" at bounding box center [615, 302] width 1230 height 605
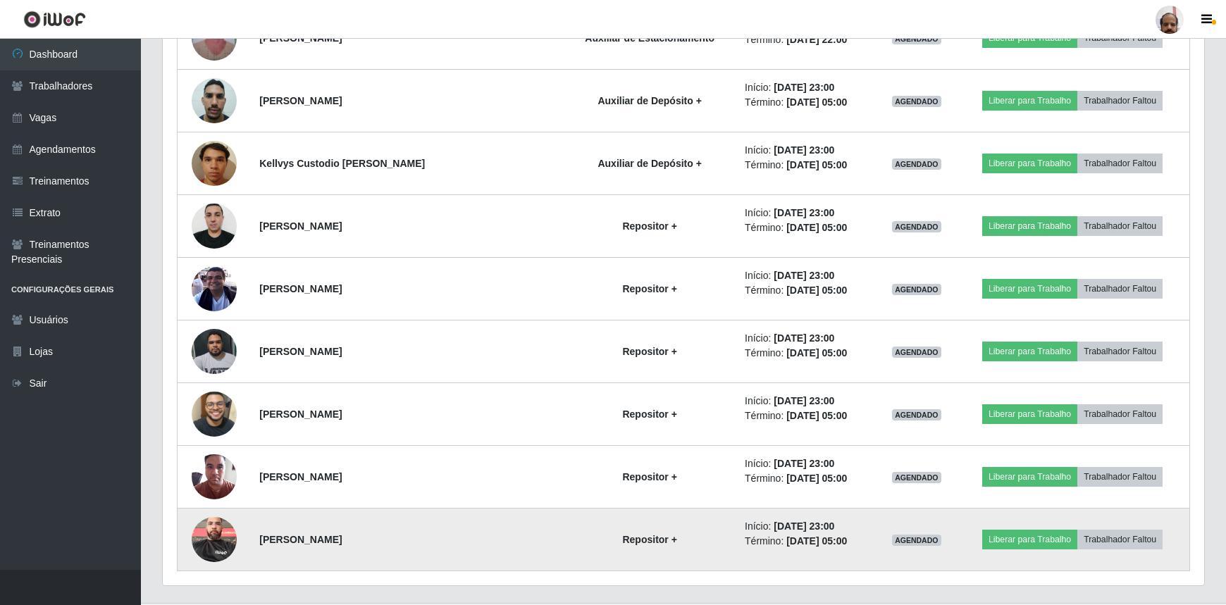
click at [219, 528] on img at bounding box center [214, 539] width 45 height 60
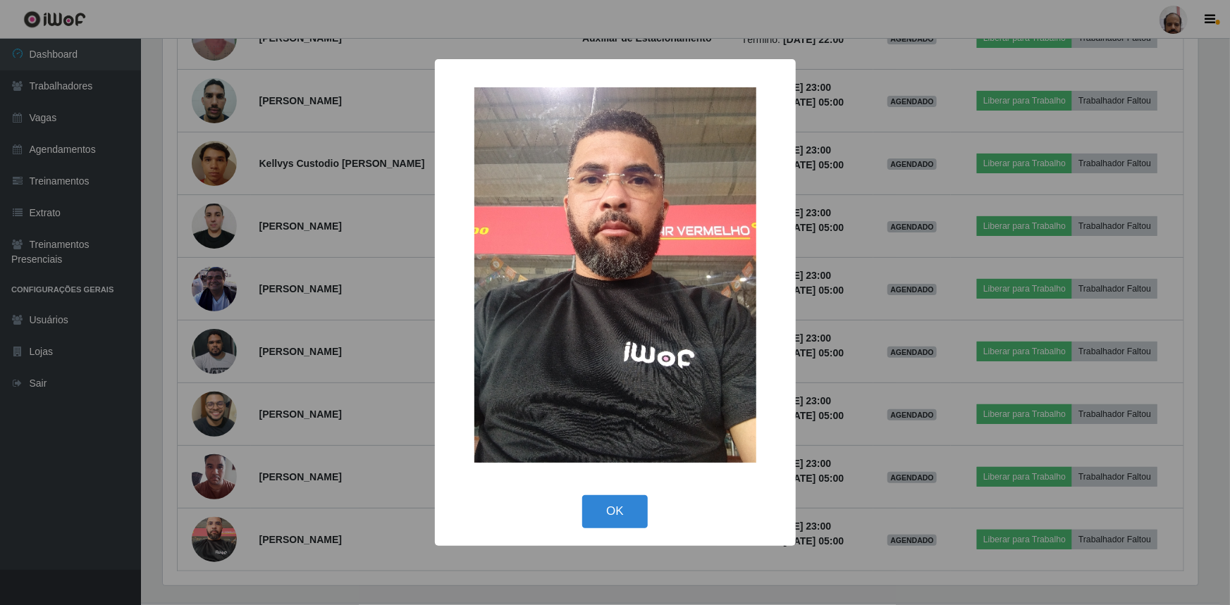
click at [216, 538] on div "× OK Cancel" at bounding box center [615, 302] width 1230 height 605
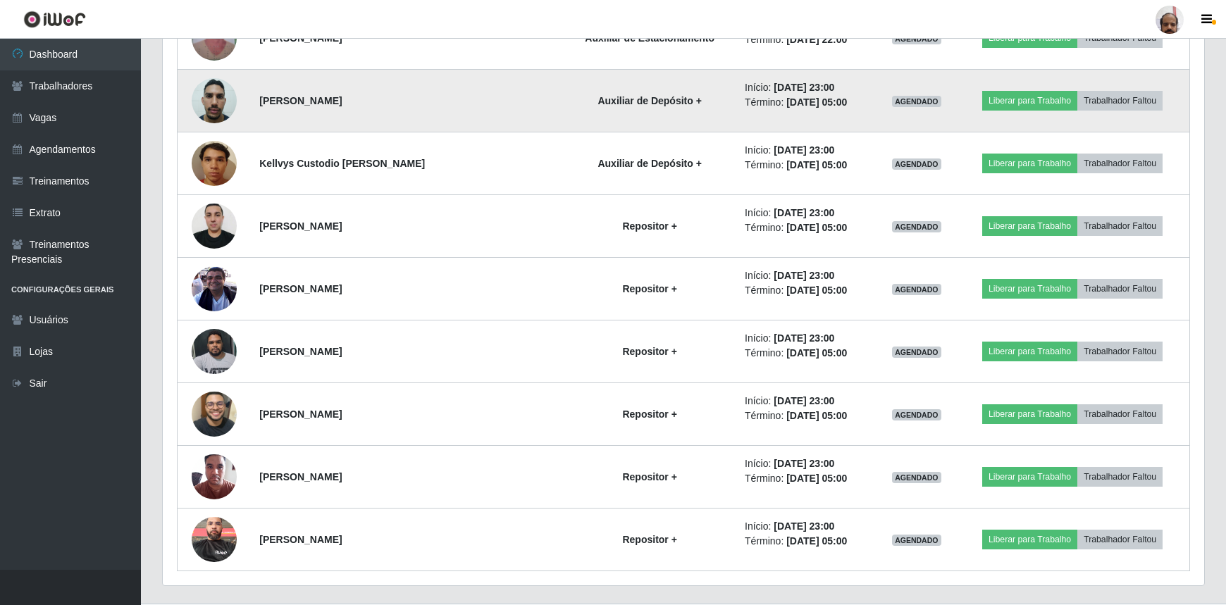
click at [214, 107] on img at bounding box center [214, 100] width 45 height 60
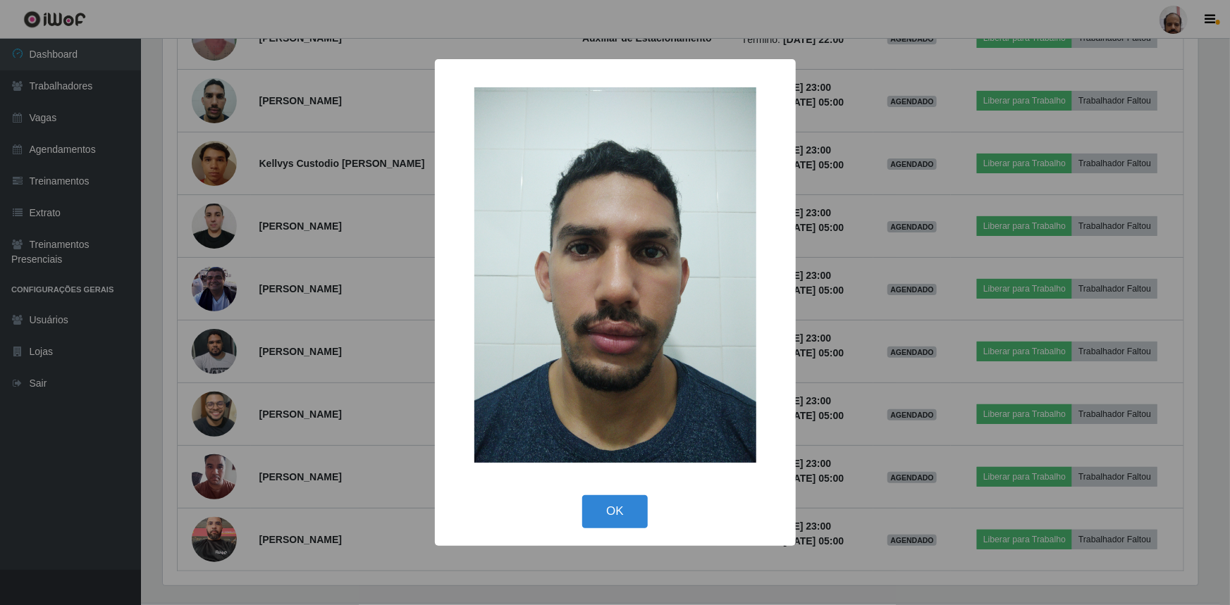
click at [214, 109] on div "× OK Cancel" at bounding box center [615, 302] width 1230 height 605
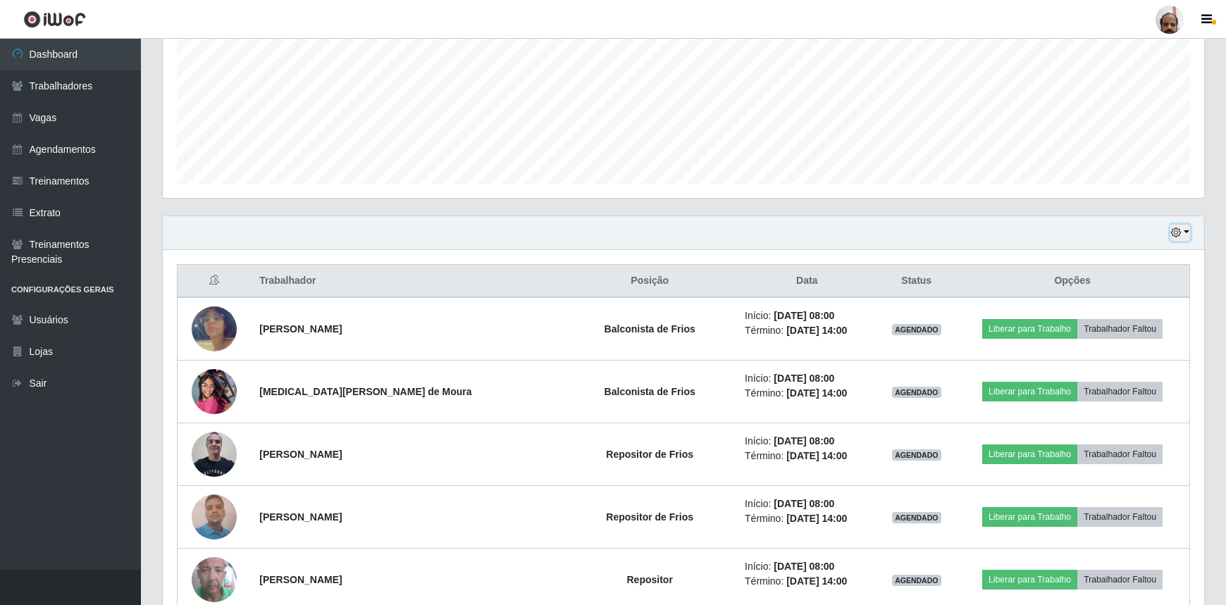
click at [1181, 230] on icon "button" at bounding box center [1176, 233] width 10 height 10
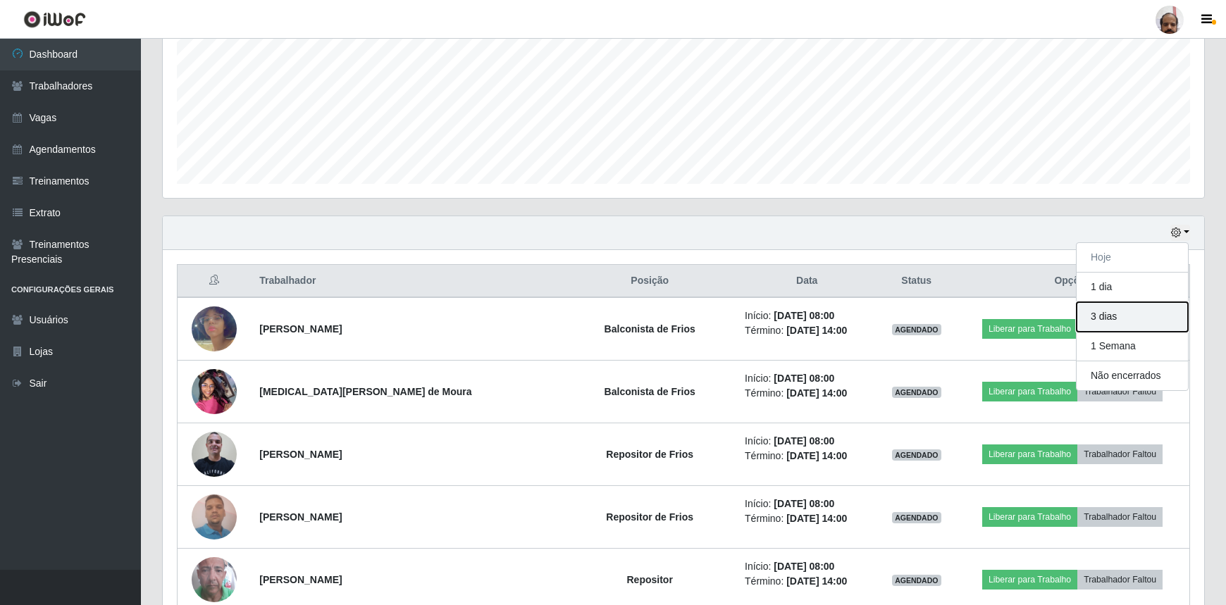
click at [1127, 323] on button "3 dias" at bounding box center [1132, 317] width 111 height 30
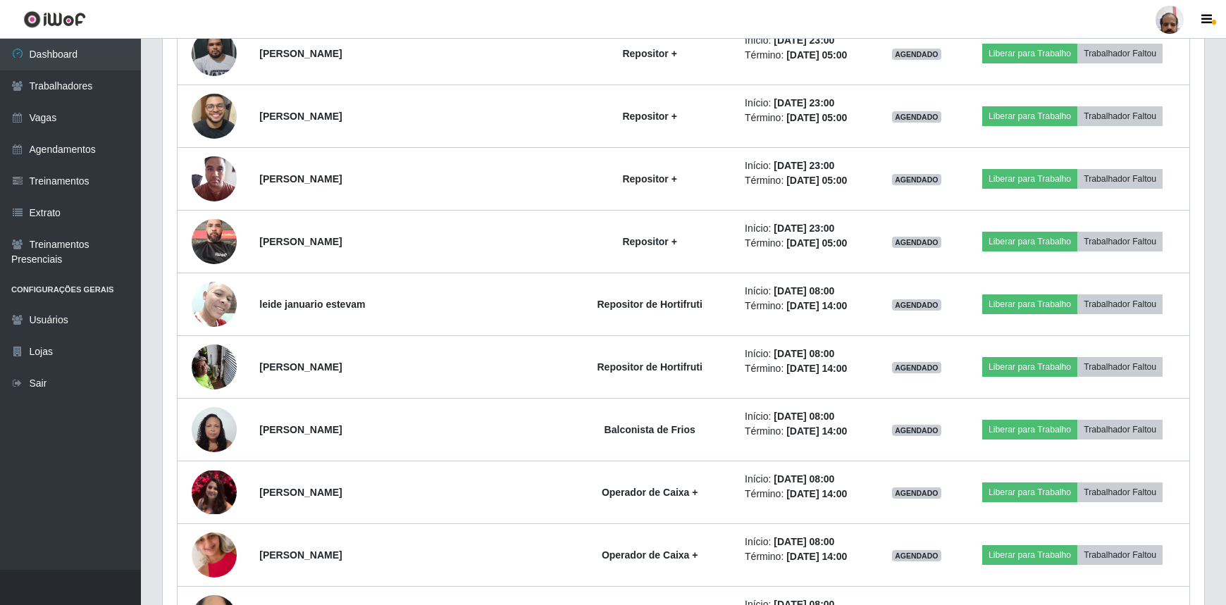
scroll to position [2562, 0]
